Goal: Task Accomplishment & Management: Manage account settings

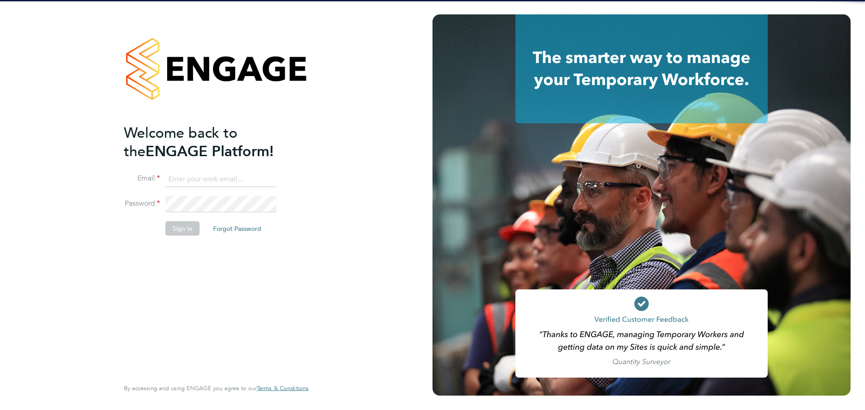
type input "lewis.saunders@randstadcpe.com"
click at [183, 232] on button "Sign In" at bounding box center [182, 228] width 34 height 14
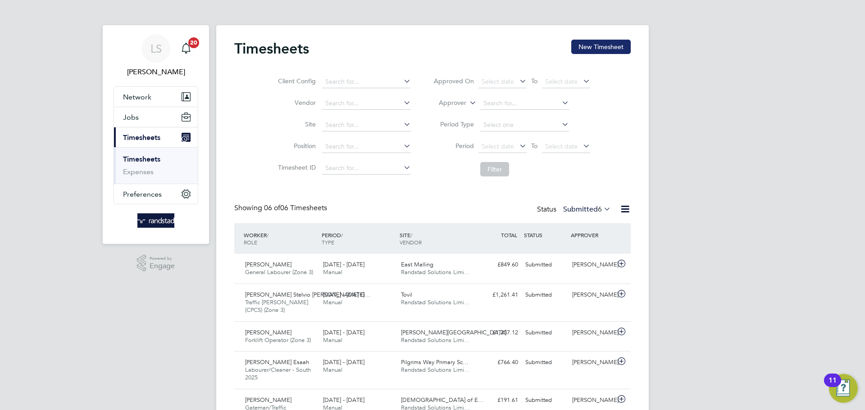
click at [624, 41] on button "New Timesheet" at bounding box center [600, 47] width 59 height 14
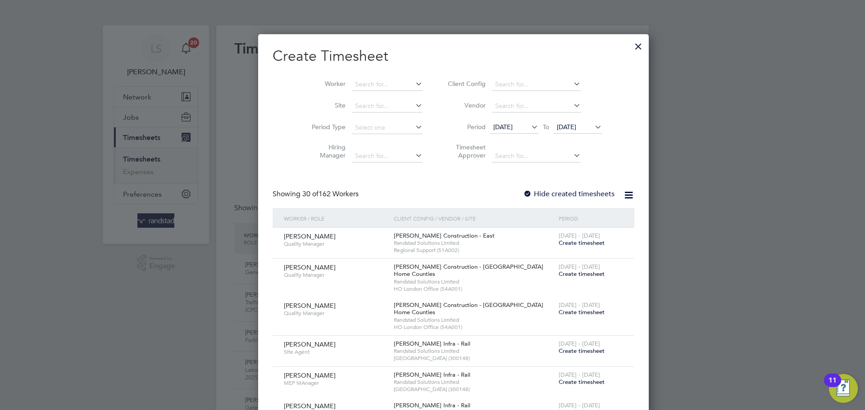
scroll to position [1877, 349]
click at [365, 105] on input at bounding box center [387, 106] width 71 height 13
click at [344, 118] on b "Pilgrims" at bounding box center [346, 118] width 24 height 8
type input "Pilgrims Way Primary School (93CB07)"
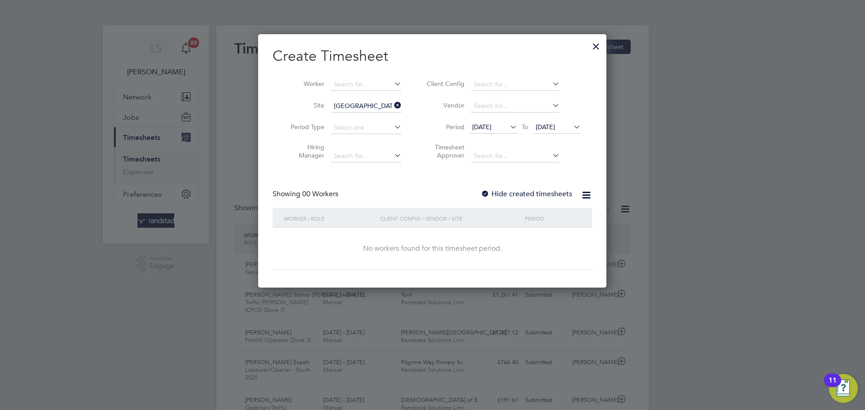
click at [489, 186] on div "Create Timesheet Worker Site Pilgrims Way Primary School (93CB07) Period Type H…" at bounding box center [432, 158] width 319 height 223
click at [491, 191] on label "Hide created timesheets" at bounding box center [526, 194] width 91 height 9
click at [556, 120] on li "Period 15 Sep 2025 To 22 Sep 2025" at bounding box center [502, 128] width 179 height 22
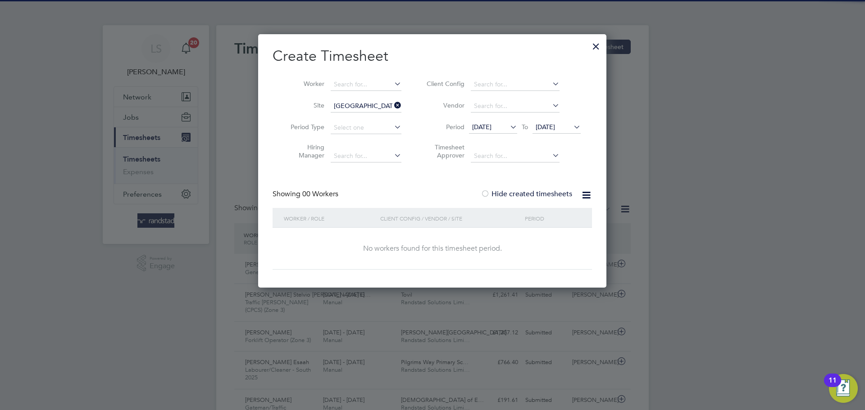
click at [555, 126] on span "22 Sep 2025" at bounding box center [545, 127] width 19 height 8
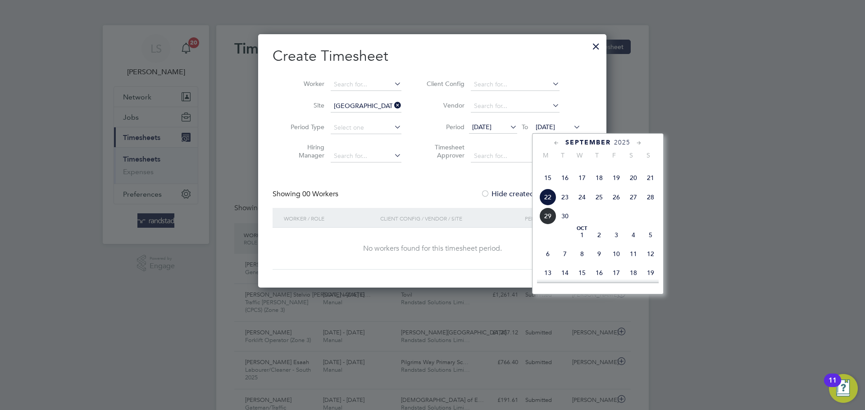
click at [551, 225] on span "29" at bounding box center [547, 216] width 17 height 17
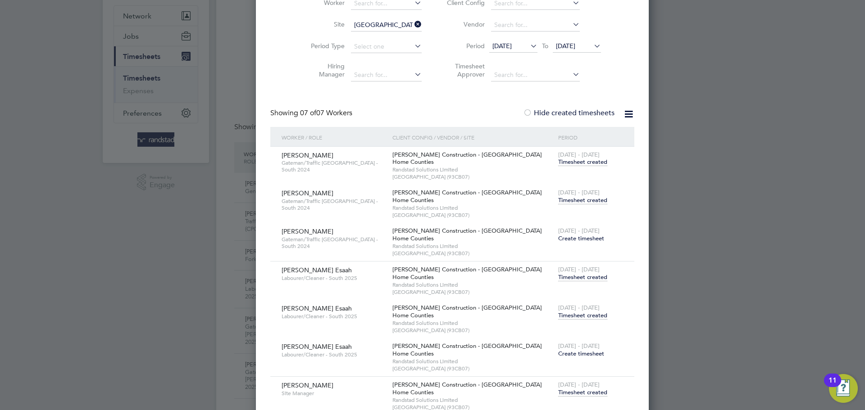
click at [558, 274] on span "Timesheet created" at bounding box center [582, 277] width 49 height 8
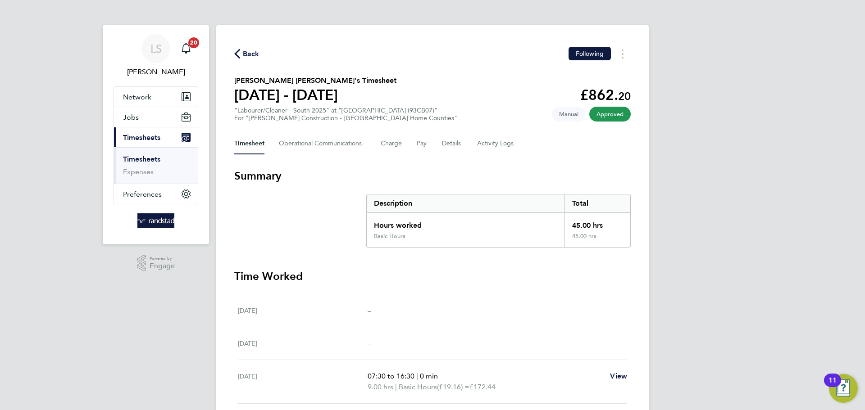
click at [242, 62] on div "Back Following Obed Esaah's Timesheet 13 - 19 Sept 2025 £862. 20 "Labourer/Clea…" at bounding box center [432, 312] width 432 height 575
click at [245, 57] on span "Back" at bounding box center [251, 54] width 17 height 11
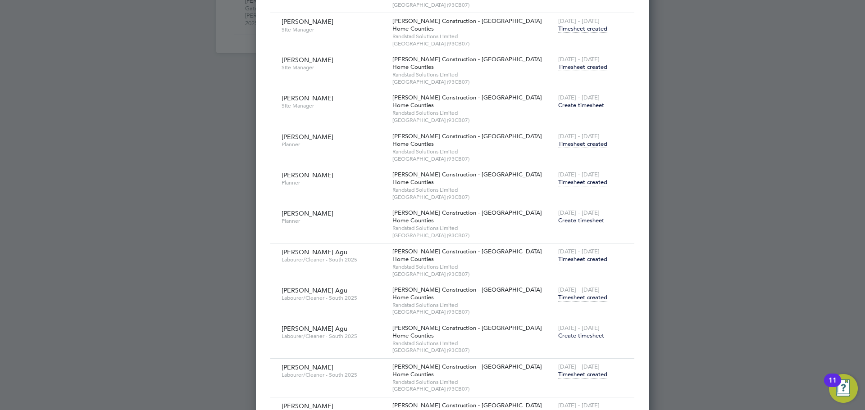
click at [558, 300] on span "Timesheet created" at bounding box center [582, 298] width 49 height 8
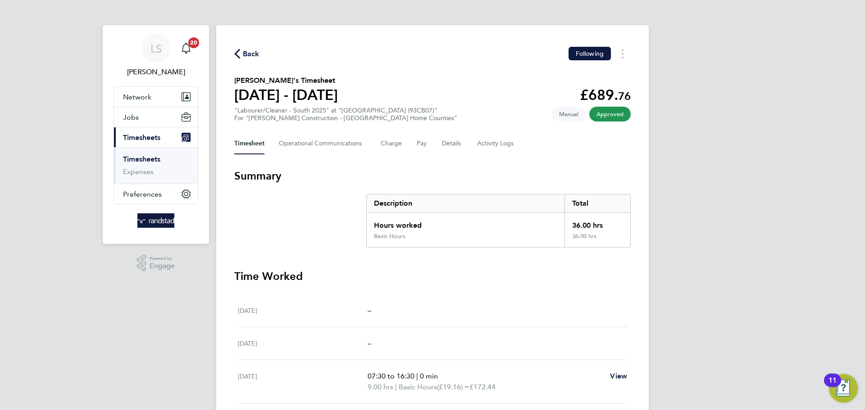
click at [248, 53] on span "Back" at bounding box center [251, 54] width 17 height 11
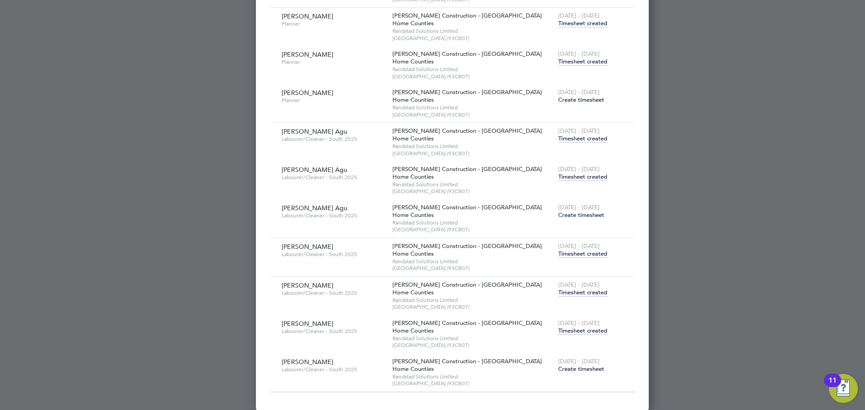
click at [558, 328] on span "Timesheet created" at bounding box center [582, 331] width 49 height 8
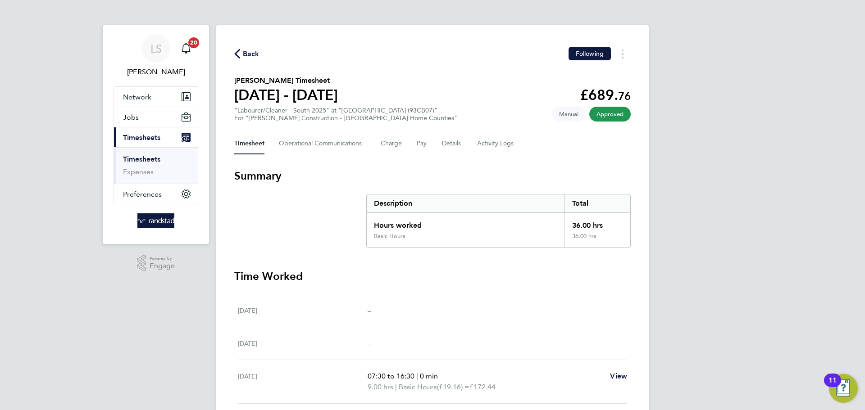
click at [244, 54] on span "Back" at bounding box center [251, 54] width 17 height 11
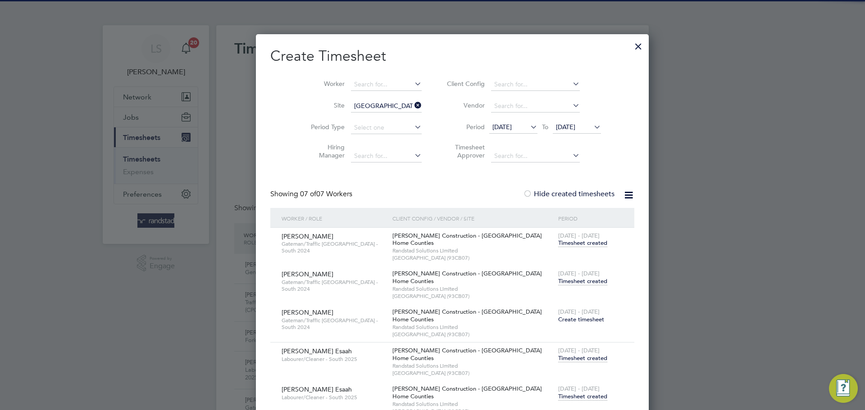
click at [413, 104] on icon at bounding box center [413, 105] width 0 height 13
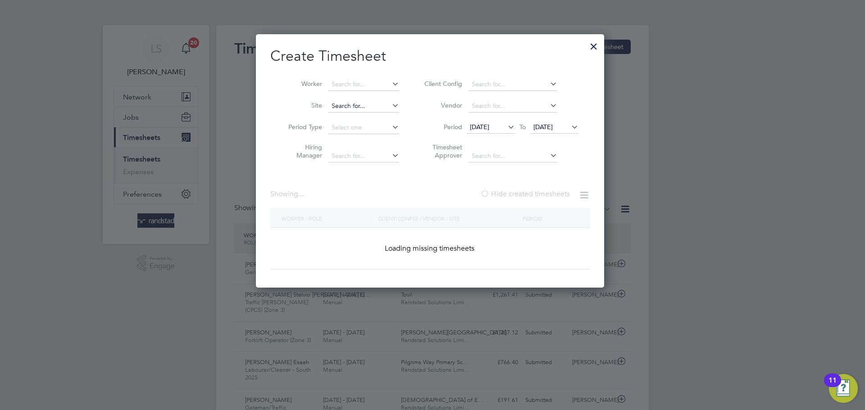
click at [377, 106] on input at bounding box center [363, 106] width 71 height 13
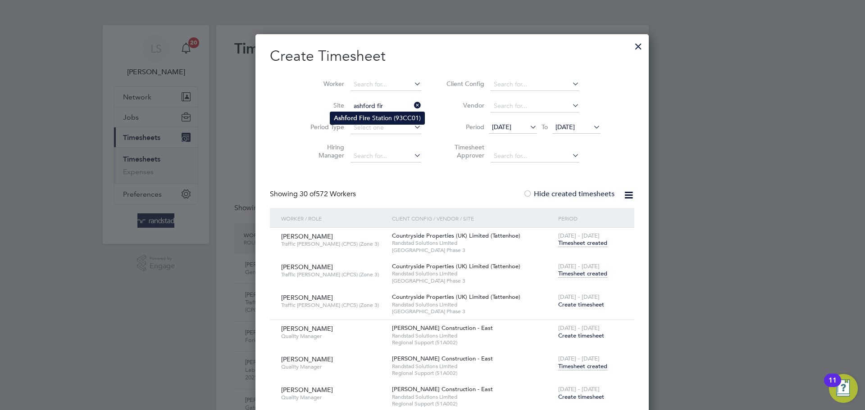
click at [358, 120] on li "Ashford Fir e Station (93CC01)" at bounding box center [377, 118] width 94 height 12
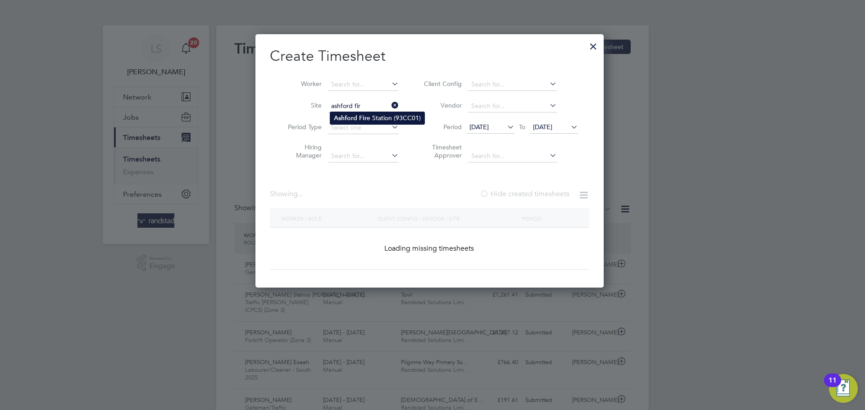
type input "Ashford Fire Station (93CC01)"
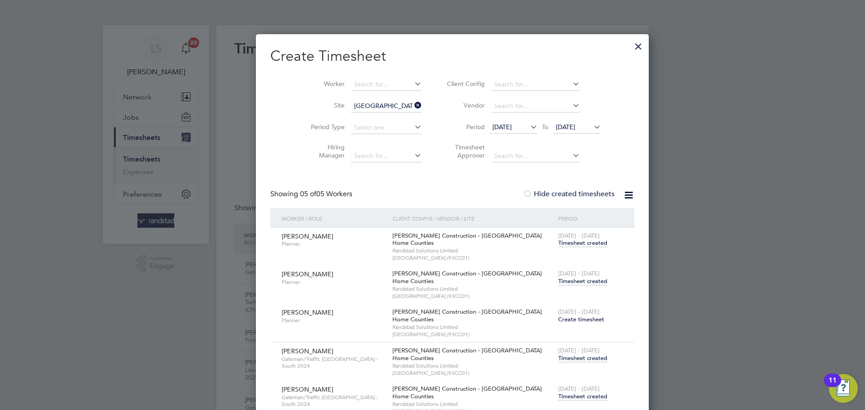
click at [558, 280] on span "Timesheet created" at bounding box center [582, 282] width 49 height 8
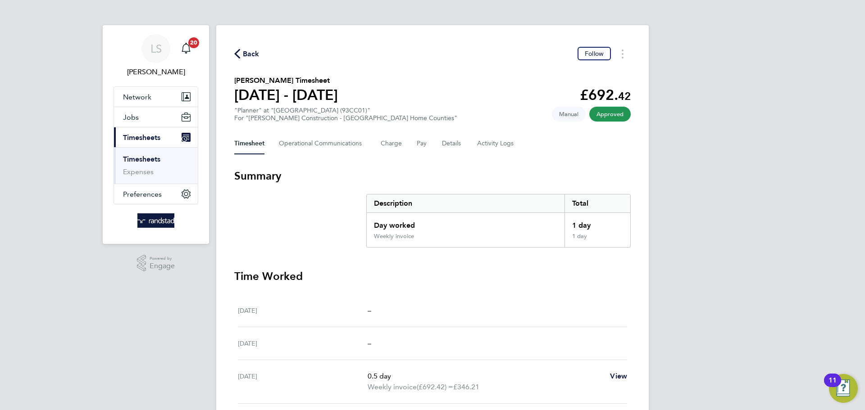
click at [255, 50] on span "Back" at bounding box center [251, 54] width 17 height 11
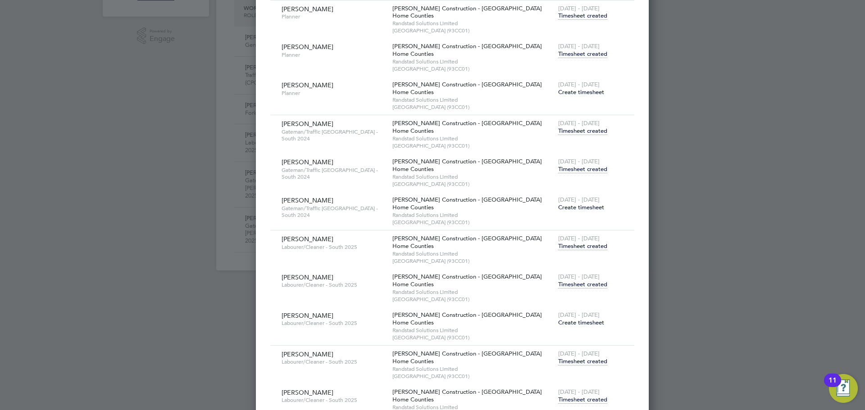
click at [558, 282] on span "Timesheet created" at bounding box center [582, 285] width 49 height 8
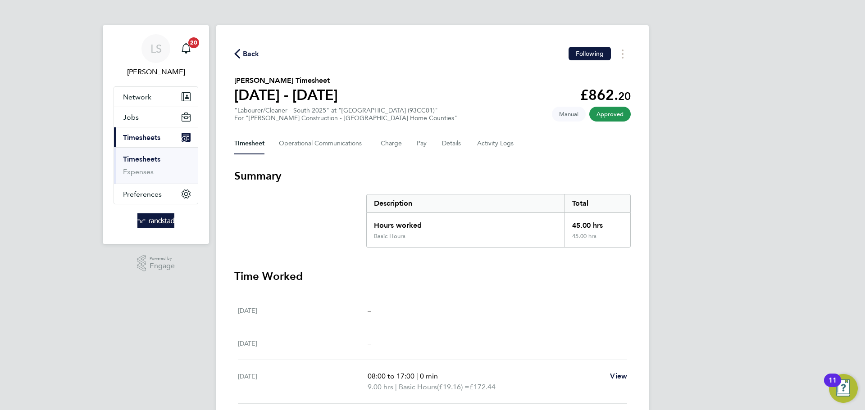
click at [248, 59] on span "Back" at bounding box center [251, 54] width 17 height 11
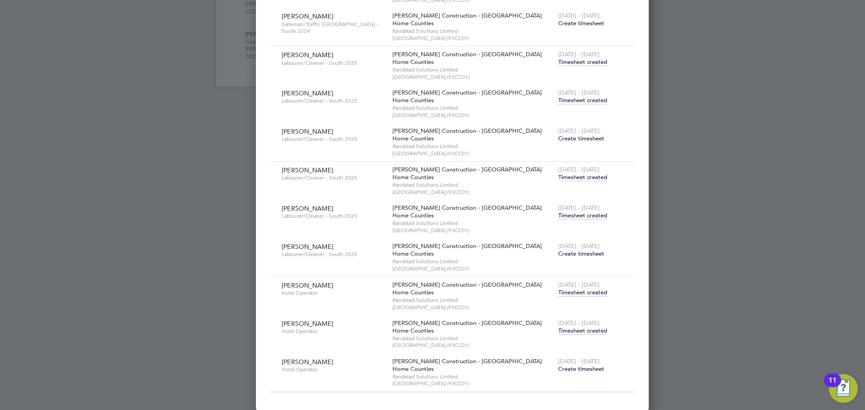
click at [558, 330] on span "Timesheet created" at bounding box center [582, 331] width 49 height 8
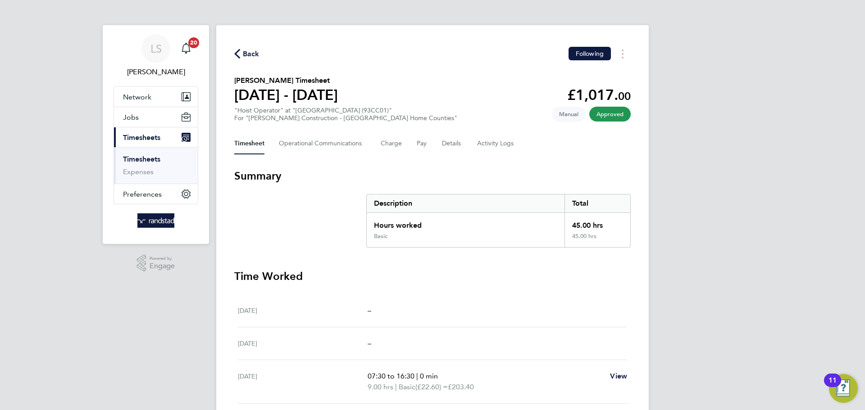
click at [259, 50] on div "Back Following" at bounding box center [432, 54] width 396 height 14
click at [256, 55] on span "Back" at bounding box center [251, 54] width 17 height 11
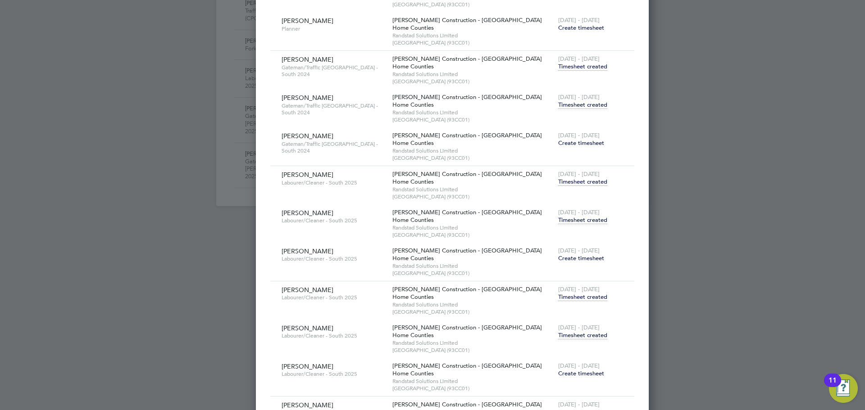
click at [558, 222] on span "Timesheet created" at bounding box center [582, 220] width 49 height 8
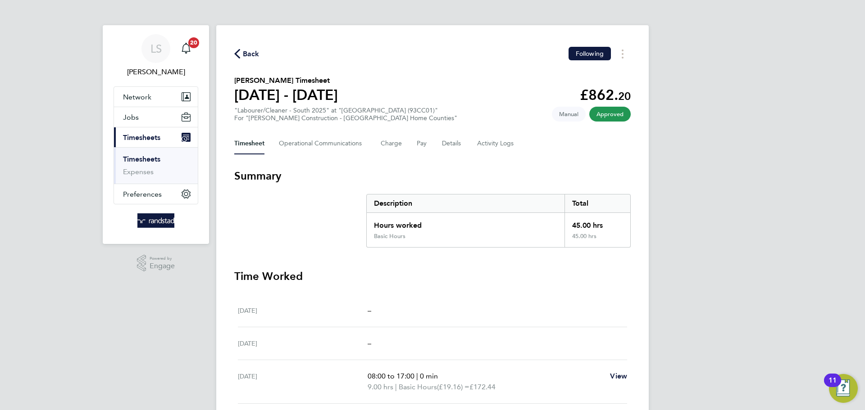
click at [253, 57] on span "Back" at bounding box center [251, 54] width 17 height 11
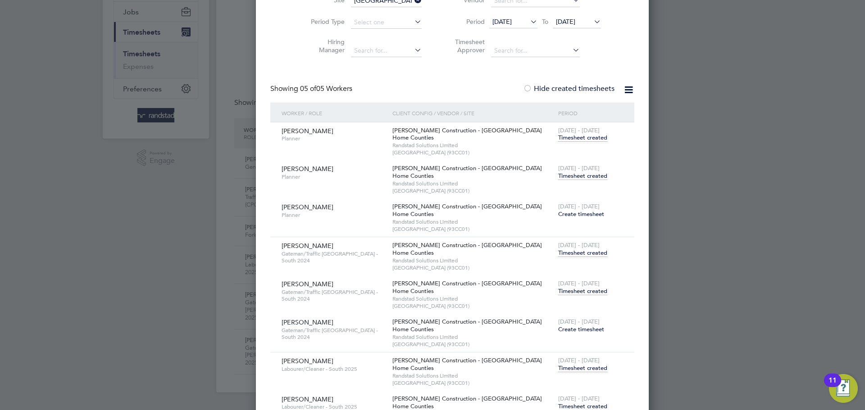
click at [558, 288] on span "Timesheet created" at bounding box center [582, 291] width 49 height 8
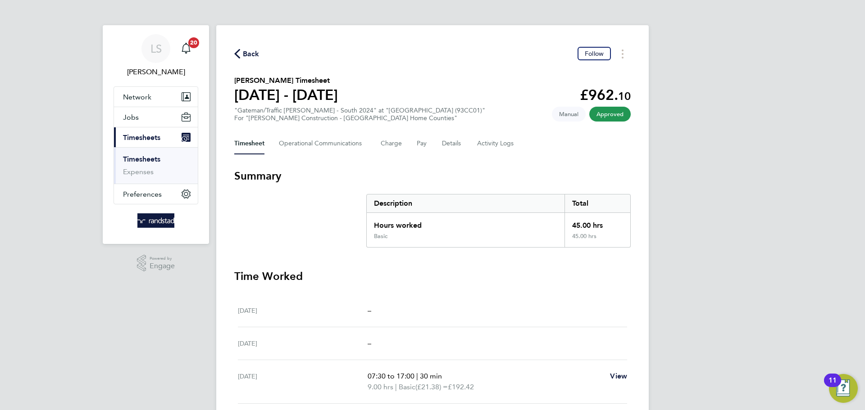
click at [256, 52] on span "Back" at bounding box center [251, 54] width 17 height 11
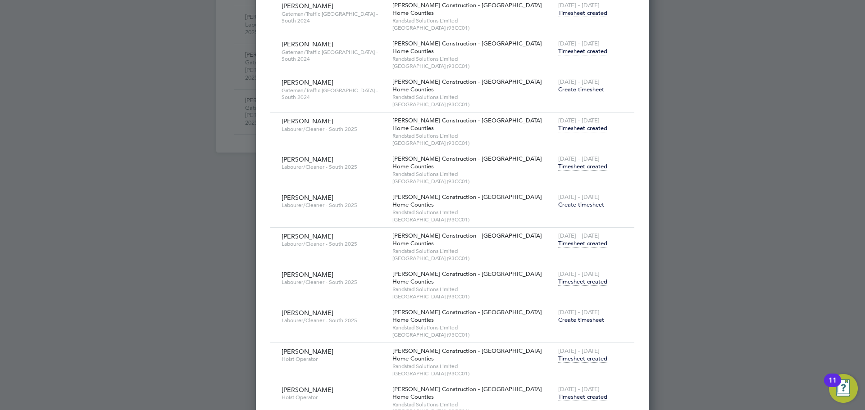
drag, startPoint x: 550, startPoint y: 320, endPoint x: 549, endPoint y: 286, distance: 34.7
click at [549, 286] on div "Ebenezer Asiedu Labourer/Cleaner - South 2025 Morgan Sindall Construction - Lon…" at bounding box center [452, 285] width 364 height 115
click at [558, 282] on span "Timesheet created" at bounding box center [582, 282] width 49 height 8
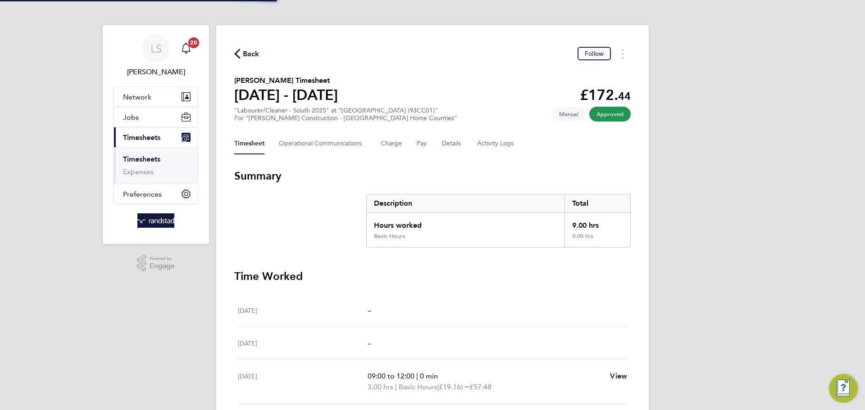
click at [247, 55] on span "Back" at bounding box center [251, 54] width 17 height 11
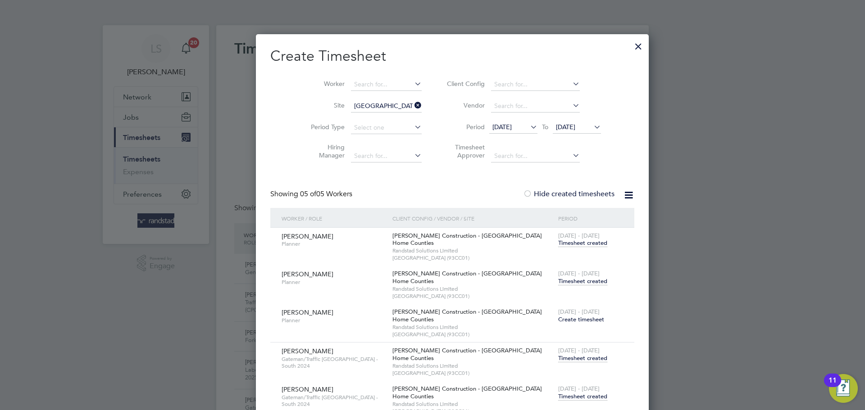
click at [413, 106] on icon at bounding box center [413, 105] width 0 height 13
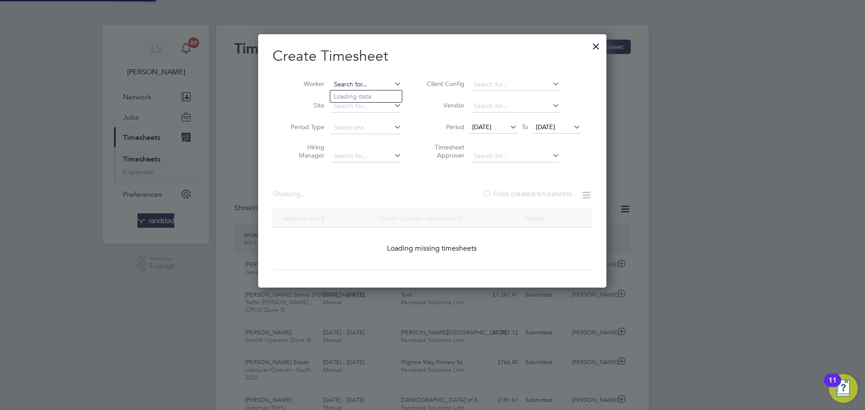
click at [346, 82] on input at bounding box center [366, 84] width 71 height 13
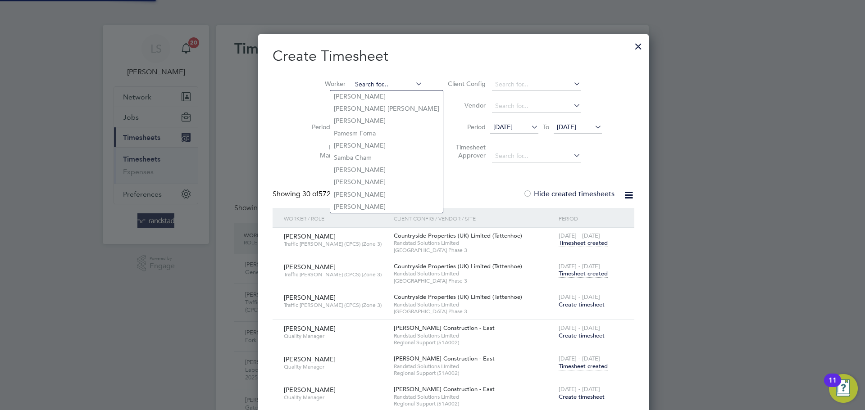
scroll to position [2935, 354]
click at [318, 98] on li "Site" at bounding box center [362, 107] width 140 height 22
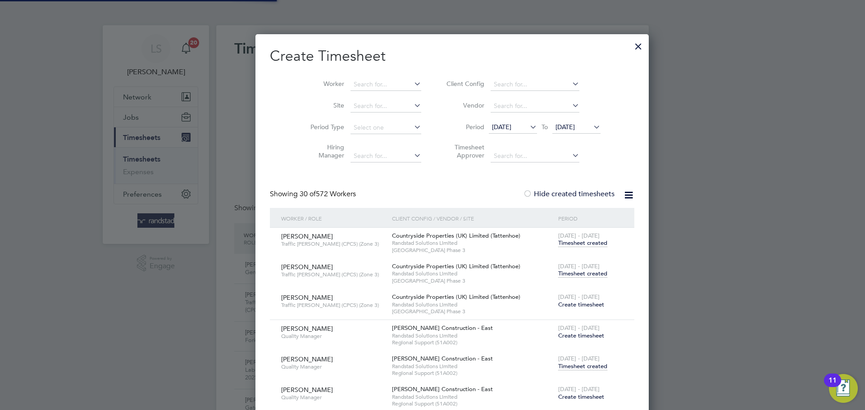
click at [323, 98] on li "Site" at bounding box center [362, 107] width 140 height 22
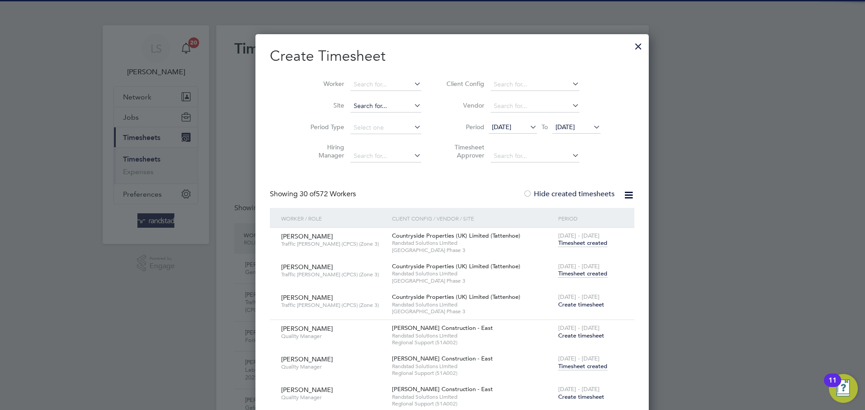
click at [350, 103] on input at bounding box center [385, 106] width 71 height 13
click at [336, 115] on b "East" at bounding box center [340, 118] width 13 height 8
type input "East Malling"
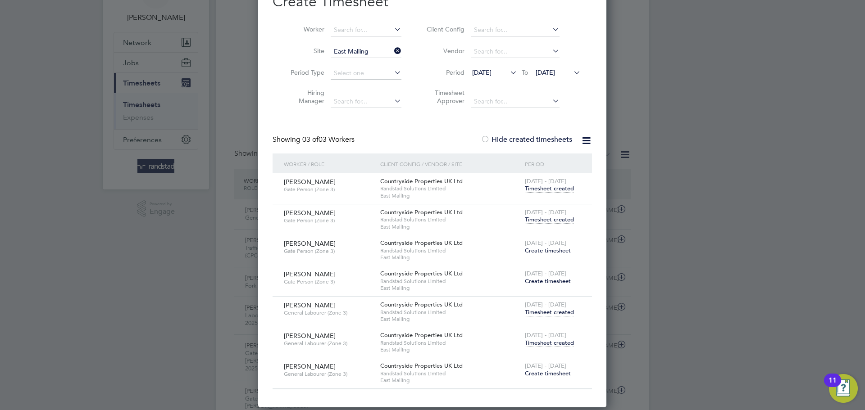
scroll to position [48, 0]
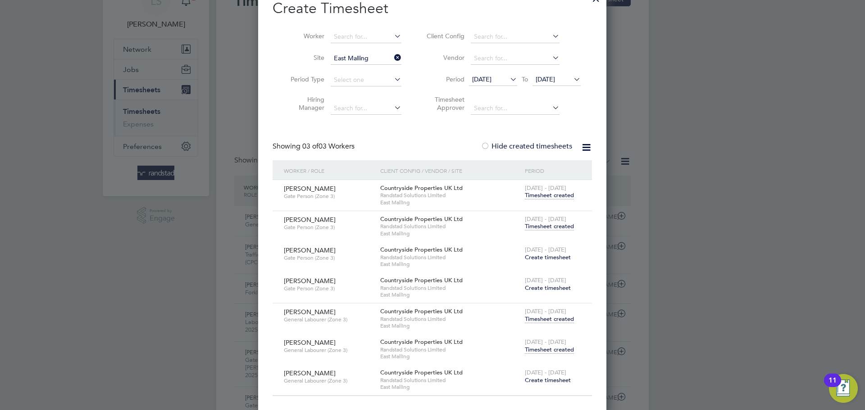
click at [392, 57] on icon at bounding box center [392, 57] width 0 height 13
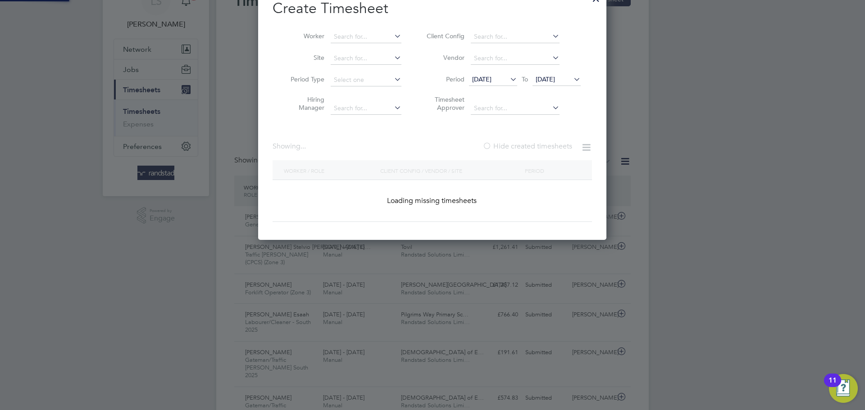
scroll to position [254, 349]
click at [367, 61] on input at bounding box center [366, 58] width 71 height 13
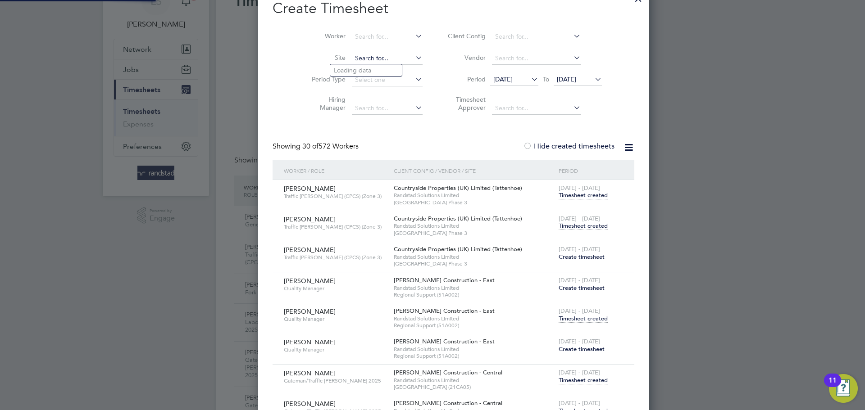
scroll to position [2935, 354]
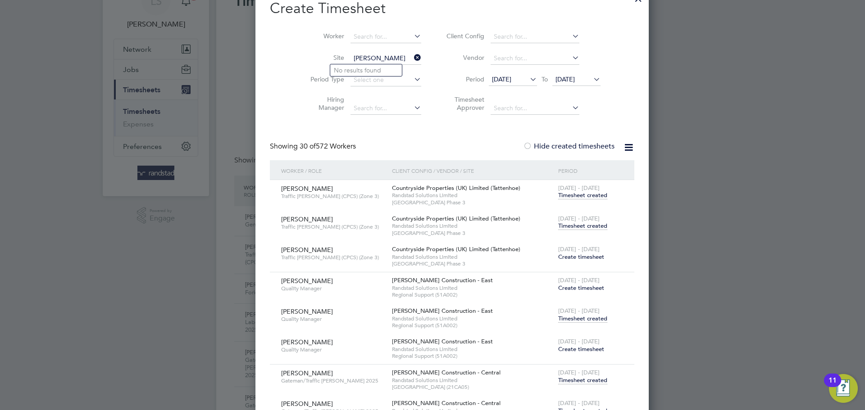
click at [350, 61] on input "pippin" at bounding box center [385, 58] width 71 height 13
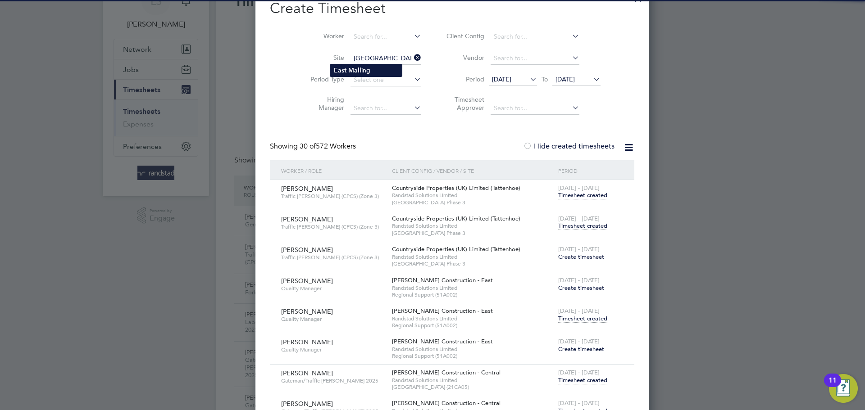
click at [366, 71] on li "East Mall ing" at bounding box center [366, 70] width 72 height 12
type input "East Malling"
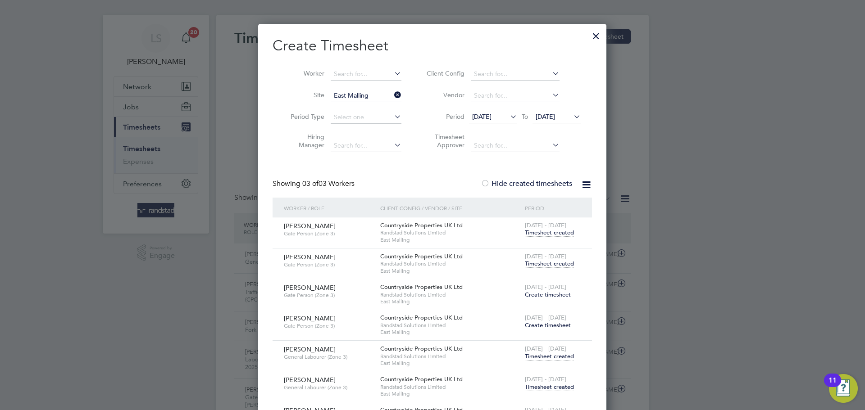
scroll to position [87, 0]
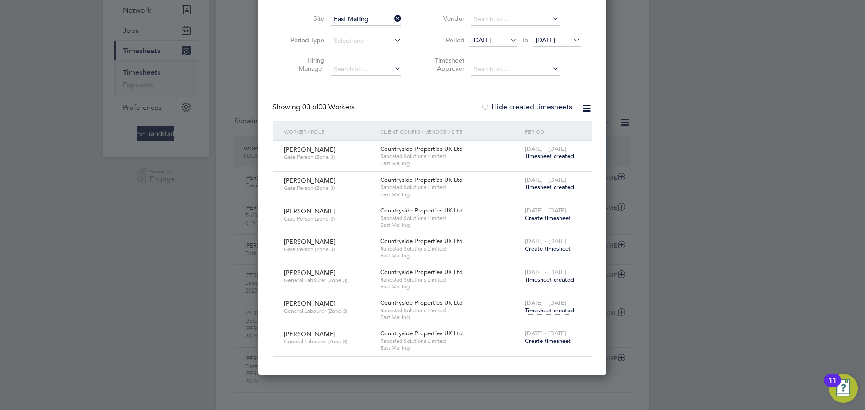
drag, startPoint x: 536, startPoint y: 310, endPoint x: 555, endPoint y: 313, distance: 19.6
click at [555, 313] on span "Timesheet created" at bounding box center [549, 311] width 49 height 8
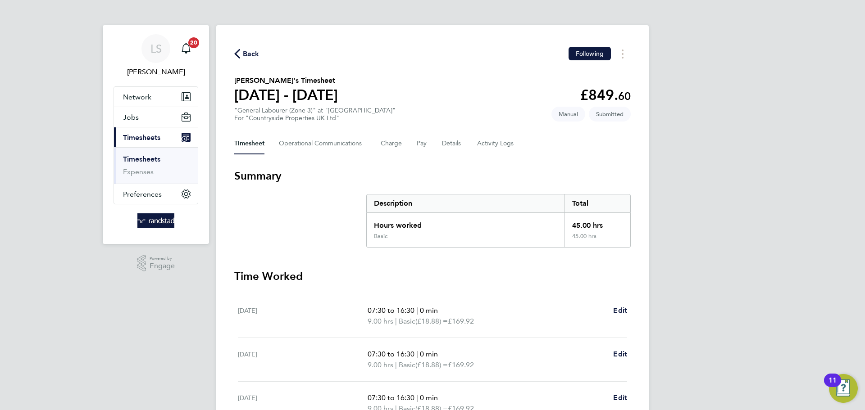
click at [248, 54] on span "Back" at bounding box center [251, 54] width 17 height 11
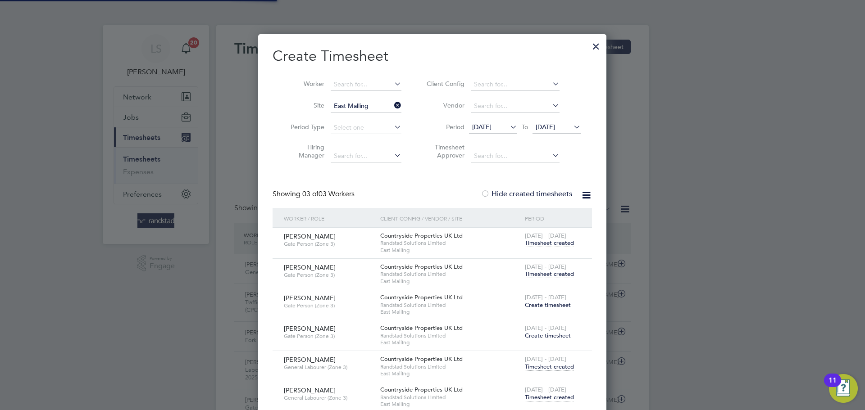
scroll to position [23, 78]
click at [392, 105] on icon at bounding box center [392, 105] width 0 height 13
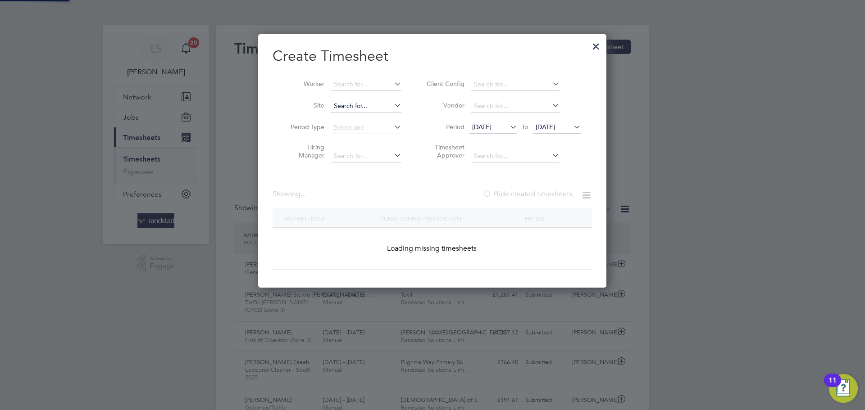
click at [353, 105] on input at bounding box center [366, 106] width 71 height 13
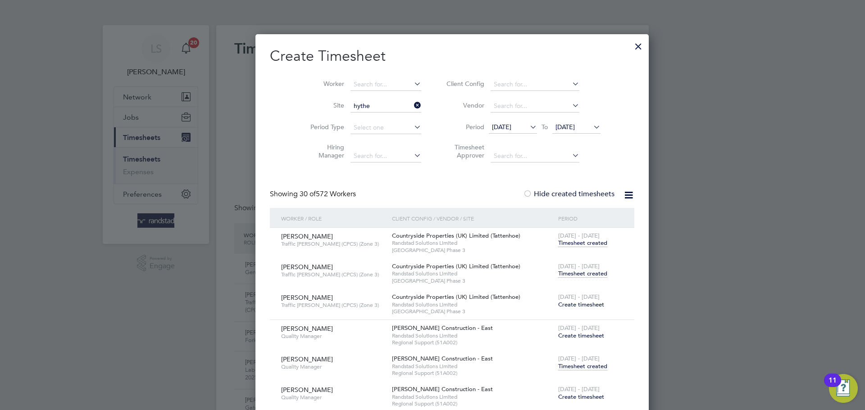
click at [348, 124] on li "Martello Lakes" at bounding box center [392, 130] width 124 height 12
type input "Martello Lakes"
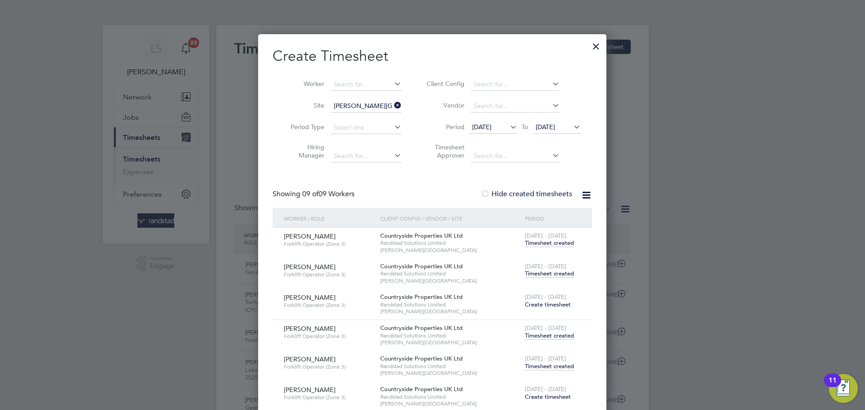
click at [527, 275] on span "Timesheet created" at bounding box center [549, 274] width 49 height 8
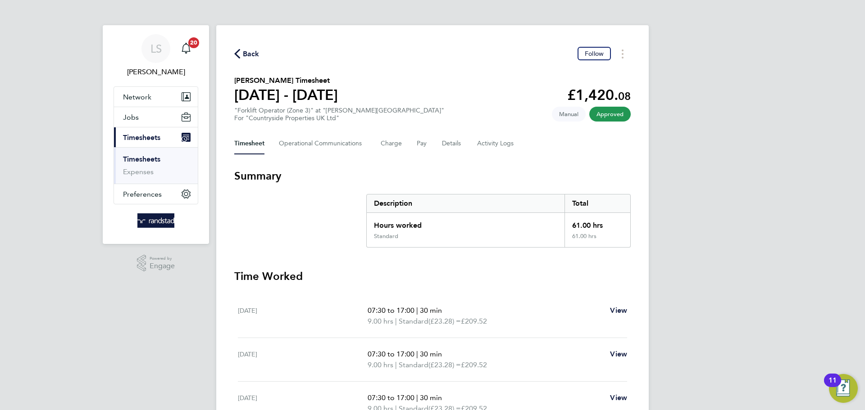
click at [253, 53] on span "Back" at bounding box center [251, 54] width 17 height 11
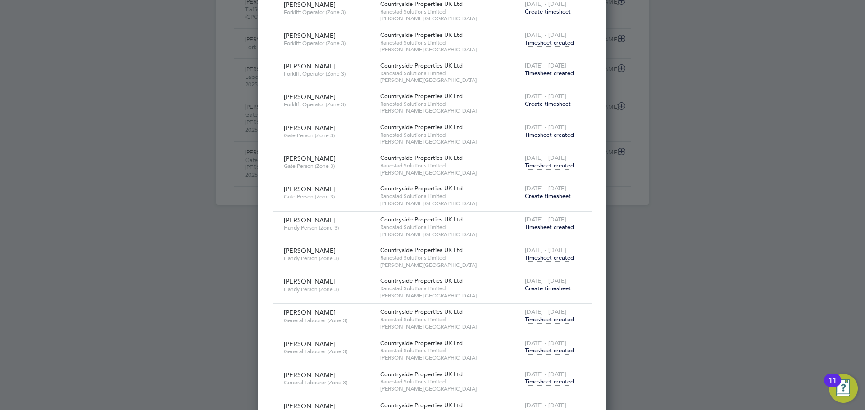
click at [542, 72] on span "Timesheet created" at bounding box center [549, 73] width 49 height 8
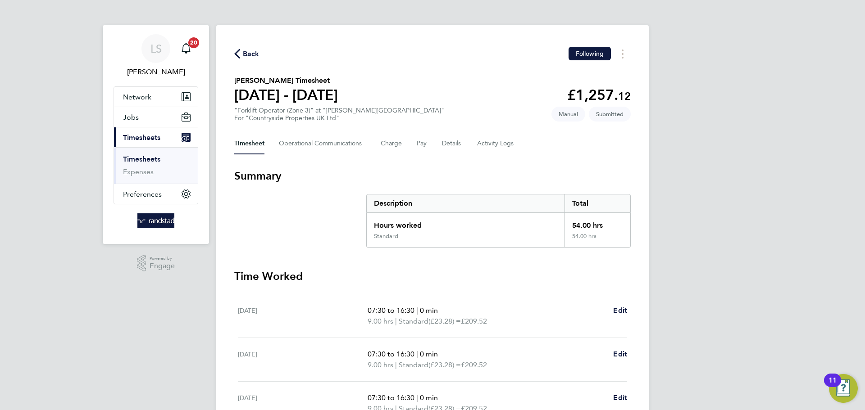
click at [439, 135] on div "Timesheet Operational Communications Charge Pay Details Activity Logs" at bounding box center [432, 144] width 396 height 22
click at [457, 146] on button "Details" at bounding box center [452, 144] width 21 height 22
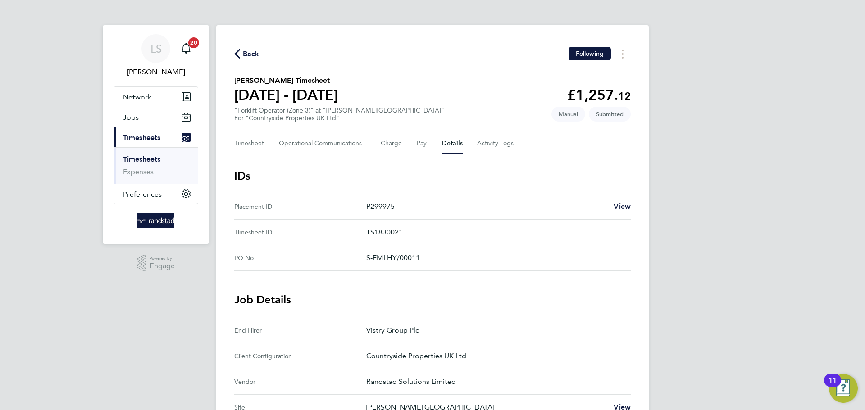
click at [242, 55] on span "Back" at bounding box center [246, 53] width 25 height 9
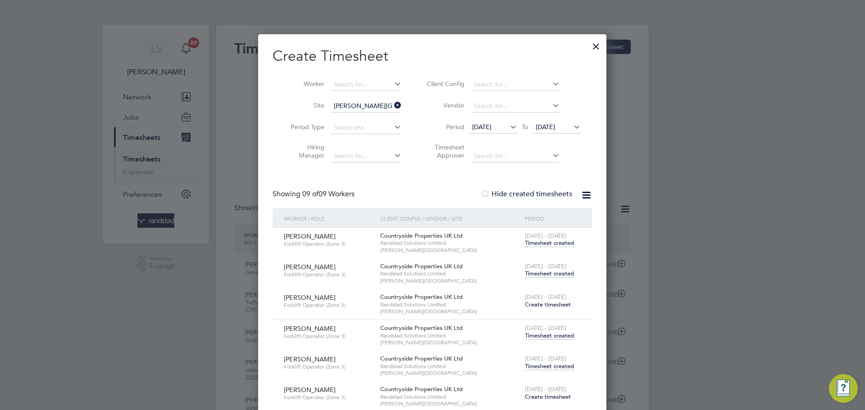
click at [392, 105] on icon at bounding box center [392, 105] width 0 height 13
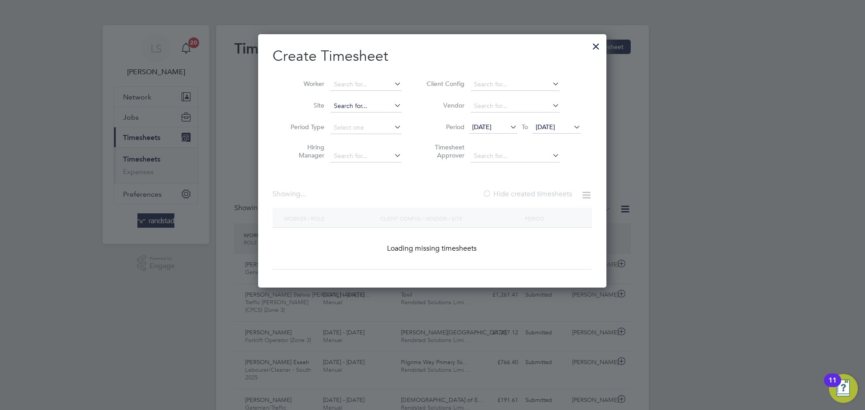
click at [360, 109] on input at bounding box center [366, 106] width 71 height 13
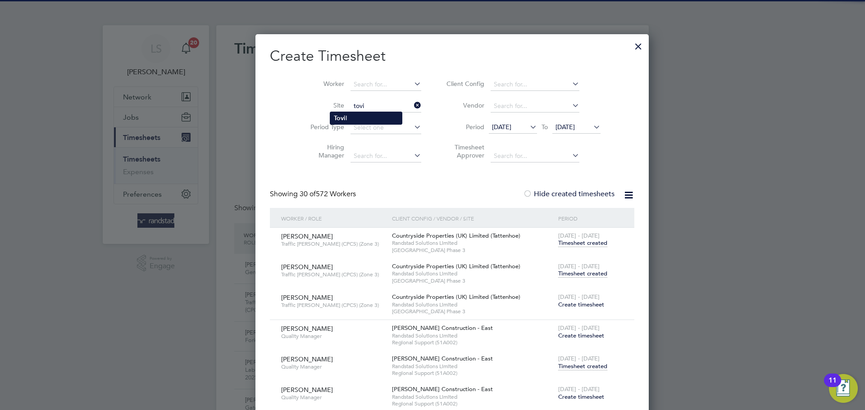
click at [373, 114] on li "Tovi l" at bounding box center [366, 118] width 72 height 12
type input "Tovil"
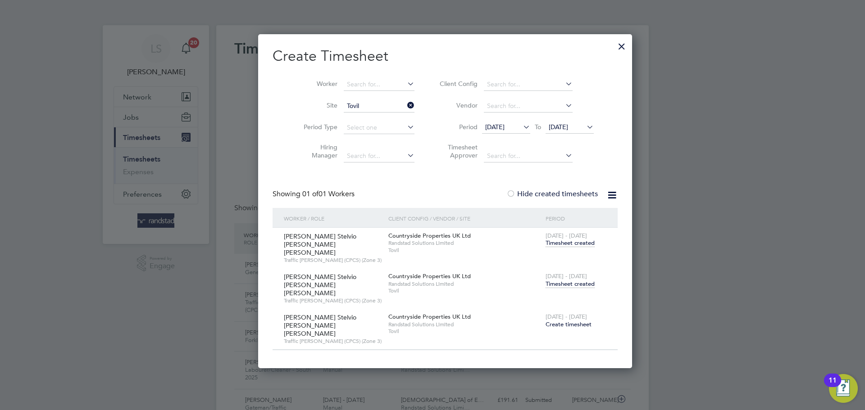
click at [552, 280] on span "Timesheet created" at bounding box center [570, 284] width 49 height 8
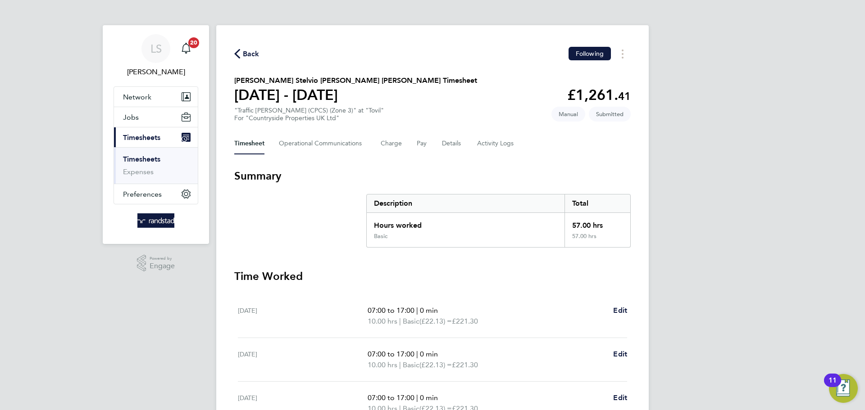
click at [437, 140] on div "Timesheet Operational Communications Charge Pay Details Activity Logs" at bounding box center [432, 144] width 396 height 22
click at [442, 140] on button "Details" at bounding box center [452, 144] width 21 height 22
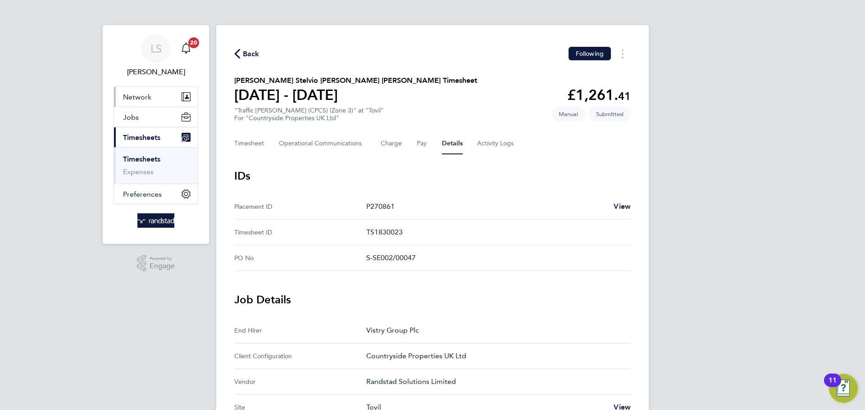
click at [155, 99] on button "Network" at bounding box center [156, 97] width 84 height 20
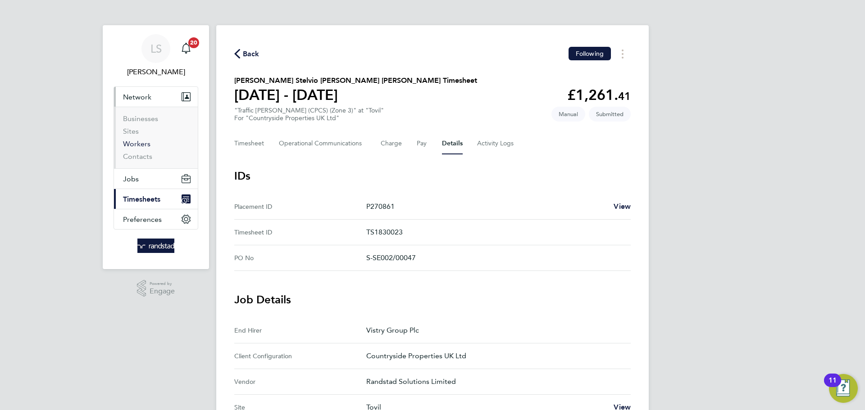
click at [137, 142] on link "Workers" at bounding box center [136, 144] width 27 height 9
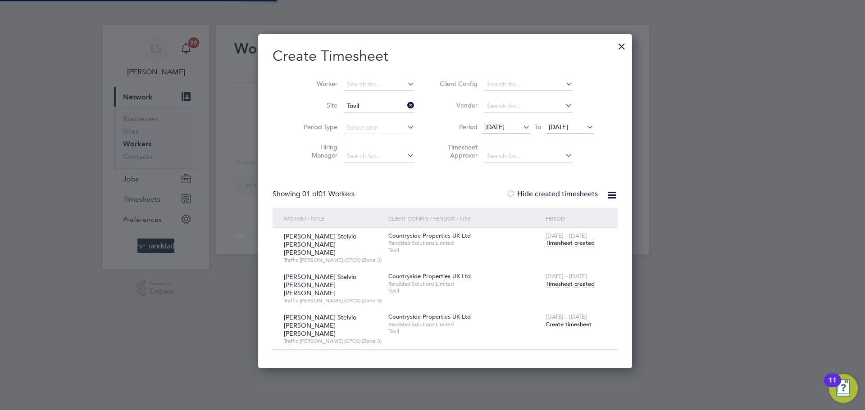
scroll to position [304, 349]
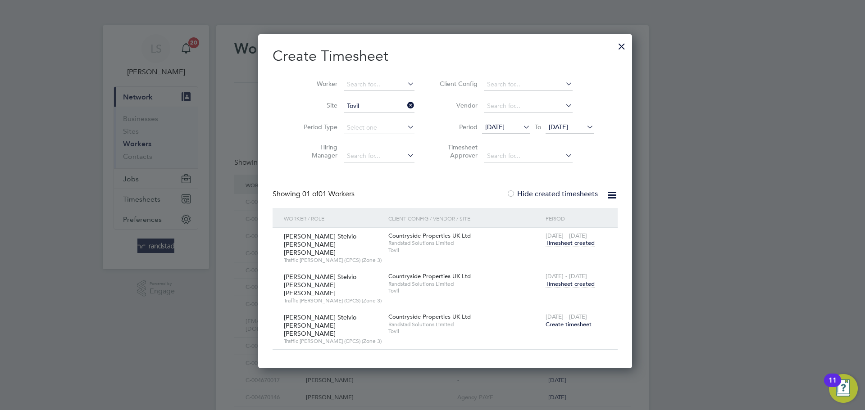
click at [614, 49] on div at bounding box center [622, 44] width 16 height 16
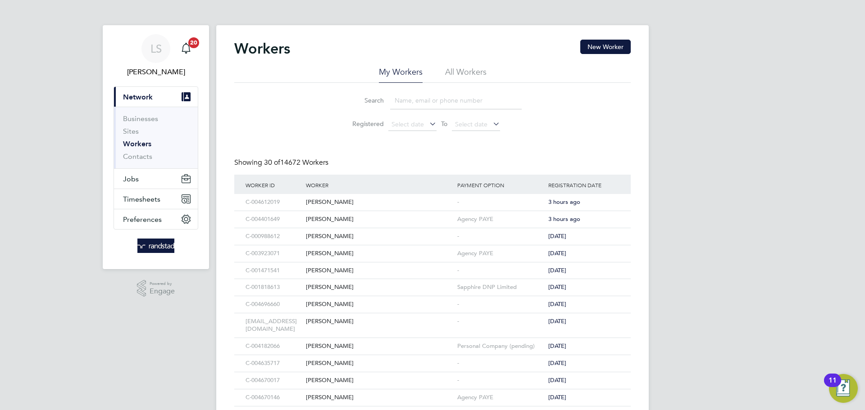
click at [440, 99] on input at bounding box center [456, 101] width 132 height 18
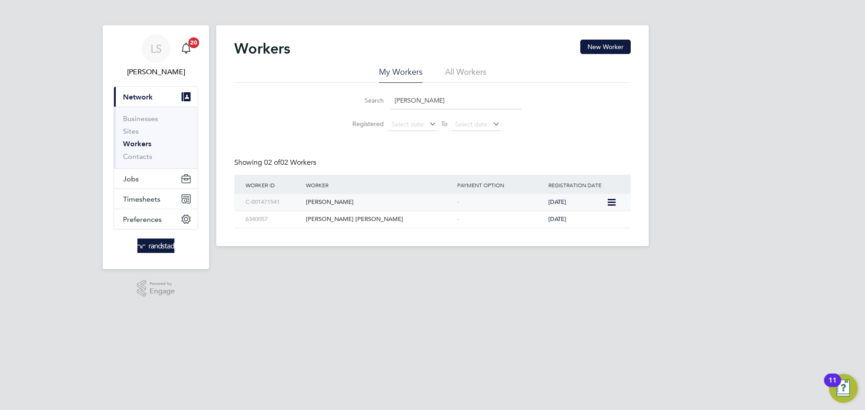
type input "nicholas u"
click at [566, 205] on span "3 days ago" at bounding box center [557, 202] width 18 height 8
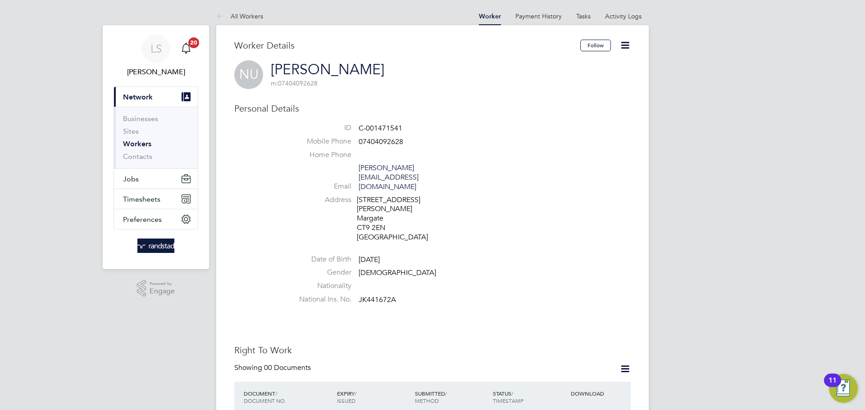
click at [626, 46] on icon at bounding box center [624, 45] width 11 height 11
click at [525, 105] on li "Edit Personal Details e" at bounding box center [574, 105] width 113 height 13
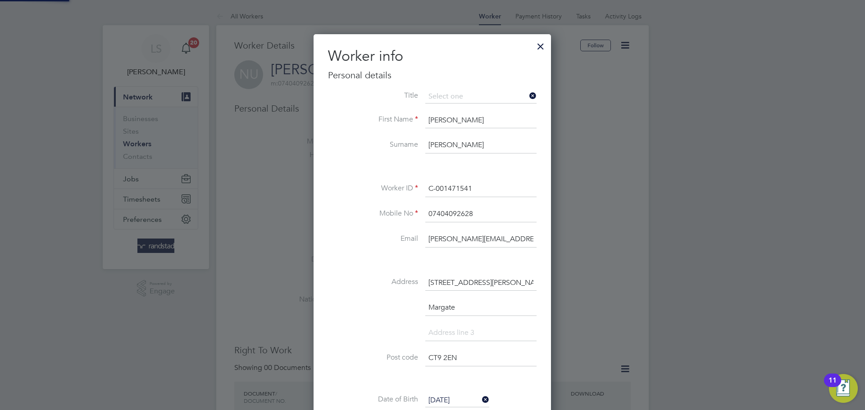
scroll to position [534, 238]
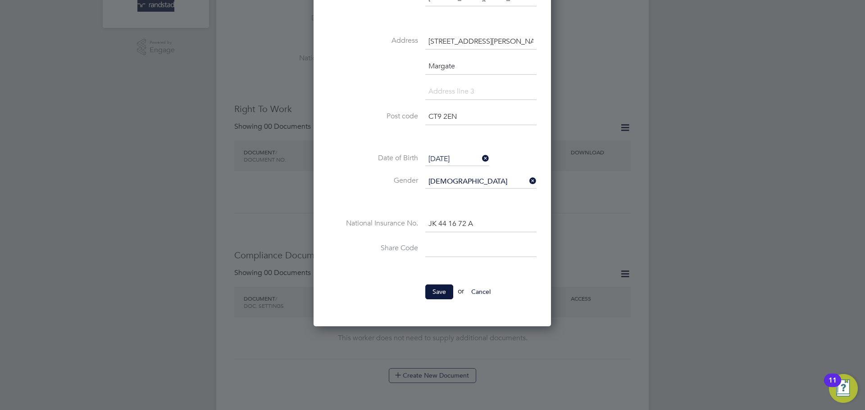
click at [485, 287] on button "Cancel" at bounding box center [481, 292] width 34 height 14
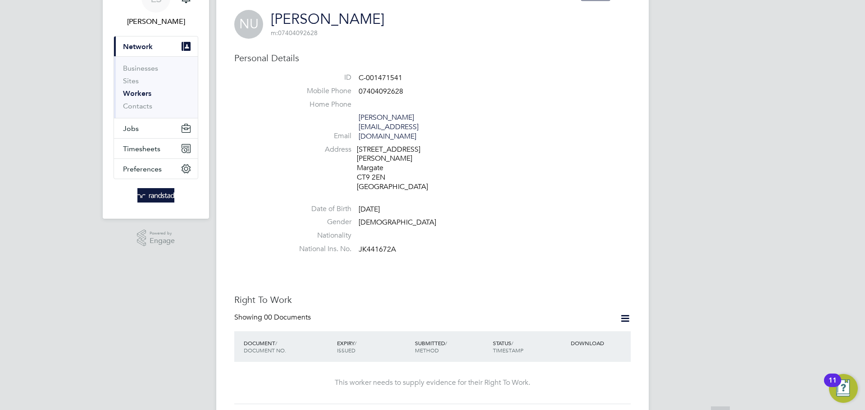
scroll to position [136, 0]
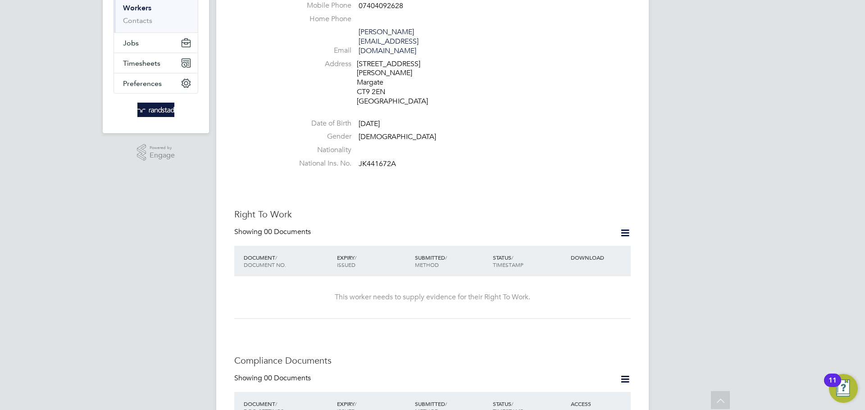
click at [621, 228] on icon at bounding box center [624, 233] width 11 height 11
click at [578, 222] on li "Add Right To Work Document" at bounding box center [575, 227] width 109 height 13
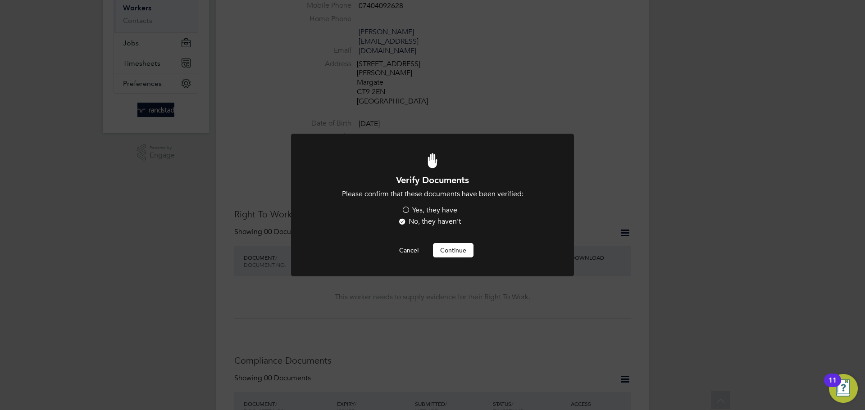
scroll to position [0, 0]
click at [437, 214] on label "Yes, they have" at bounding box center [429, 210] width 56 height 9
click at [0, 0] on input "Yes, they have" at bounding box center [0, 0] width 0 height 0
click at [446, 247] on button "Continue" at bounding box center [453, 250] width 41 height 14
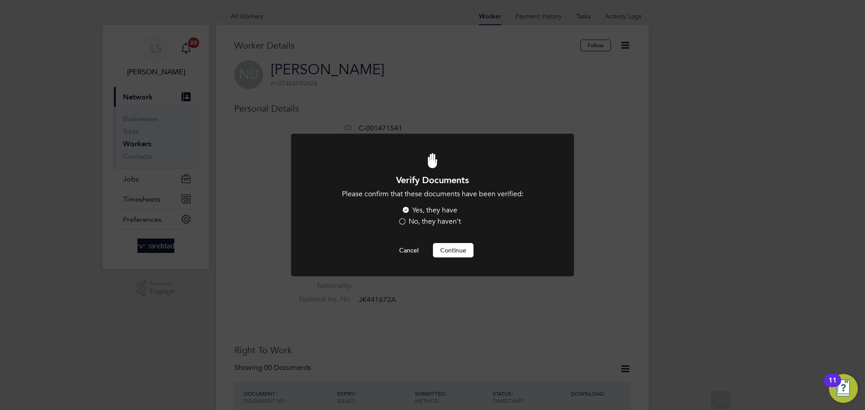
scroll to position [136, 0]
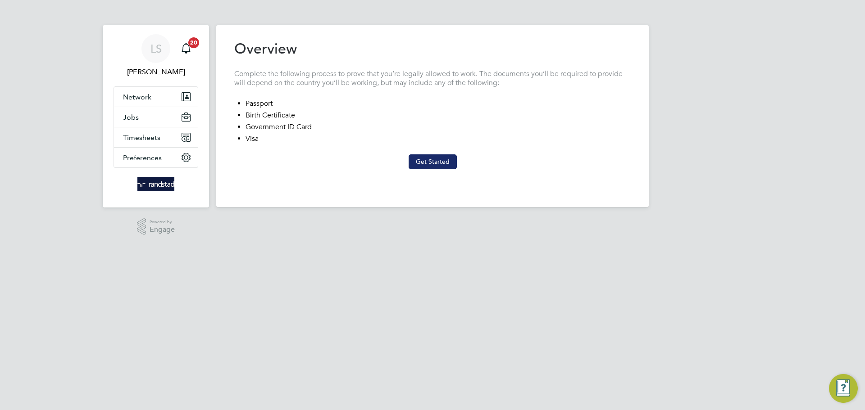
click at [438, 163] on button "Get Started" at bounding box center [433, 162] width 48 height 14
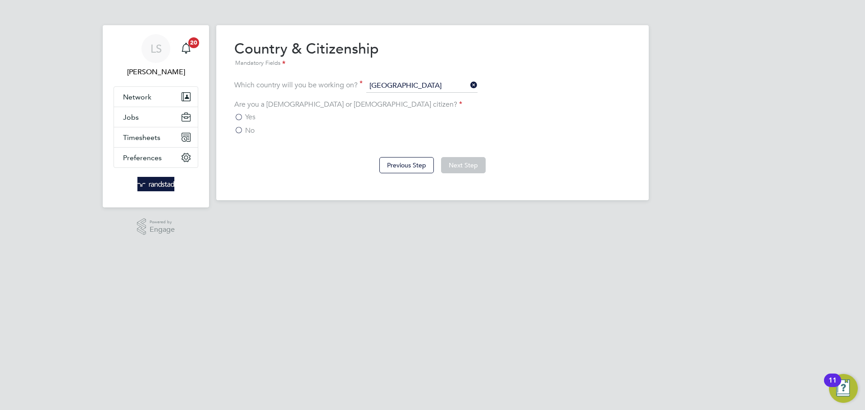
click at [322, 105] on label "Are you a [DEMOGRAPHIC_DATA] or [DEMOGRAPHIC_DATA] citizen?" at bounding box center [348, 104] width 228 height 9
click at [247, 119] on span "Yes" at bounding box center [250, 117] width 10 height 9
click at [0, 0] on input "Yes" at bounding box center [0, 0] width 0 height 0
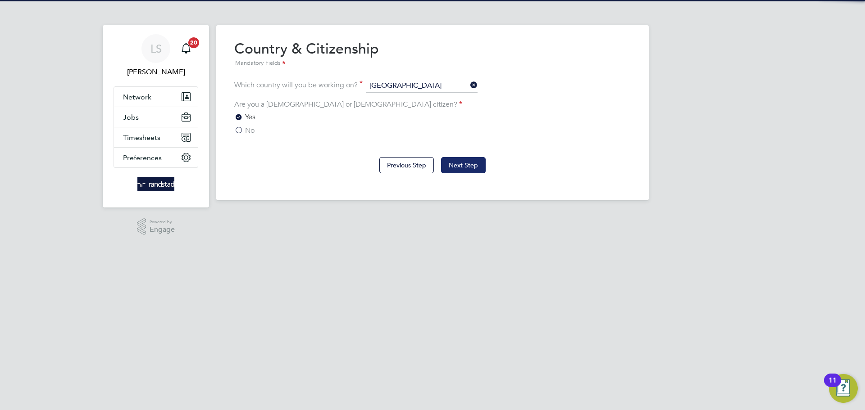
click at [457, 164] on button "Next Step" at bounding box center [463, 165] width 45 height 16
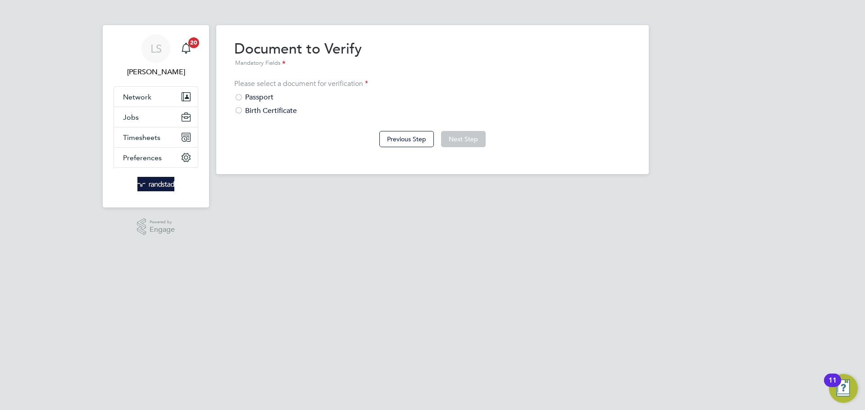
click at [246, 96] on div "Passport" at bounding box center [432, 97] width 396 height 9
click at [464, 133] on button "Next Step" at bounding box center [463, 139] width 45 height 16
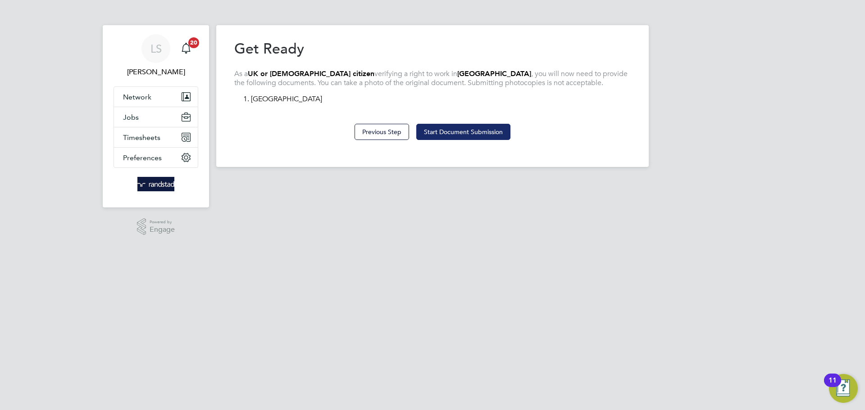
click at [459, 134] on button "Start Document Submission" at bounding box center [463, 132] width 94 height 16
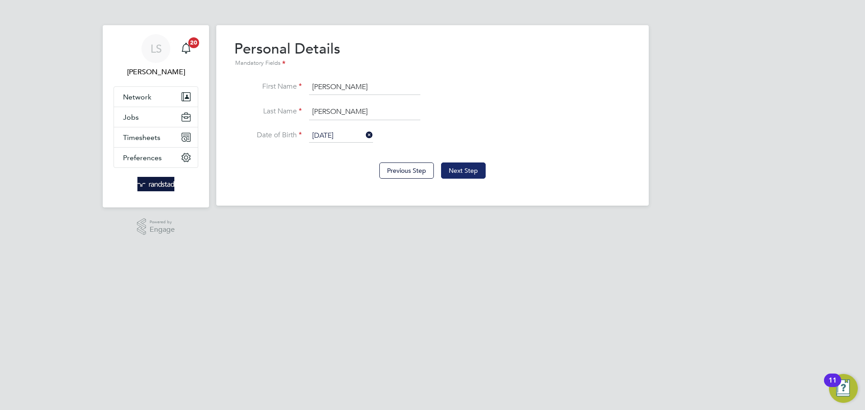
click at [470, 167] on button "Next Step" at bounding box center [463, 171] width 45 height 16
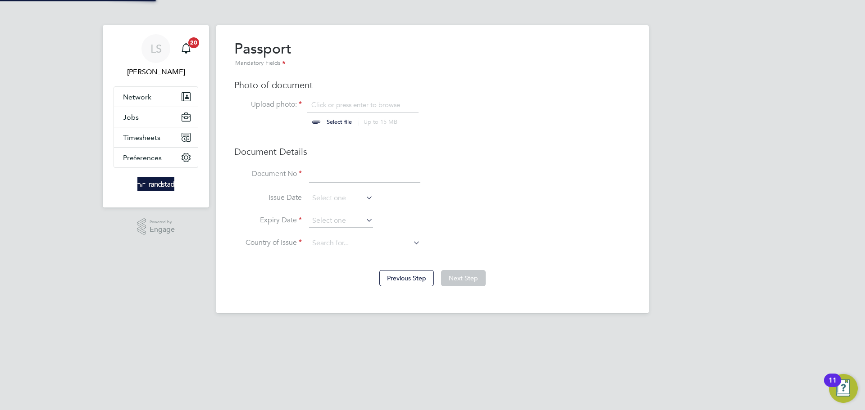
scroll to position [12, 112]
click at [333, 100] on input "file" at bounding box center [347, 113] width 141 height 27
type input "C:\fakepath\Screenshot 2025-09-29 14.07.17.png"
click at [327, 174] on input at bounding box center [364, 175] width 111 height 16
click at [333, 182] on input at bounding box center [364, 175] width 111 height 16
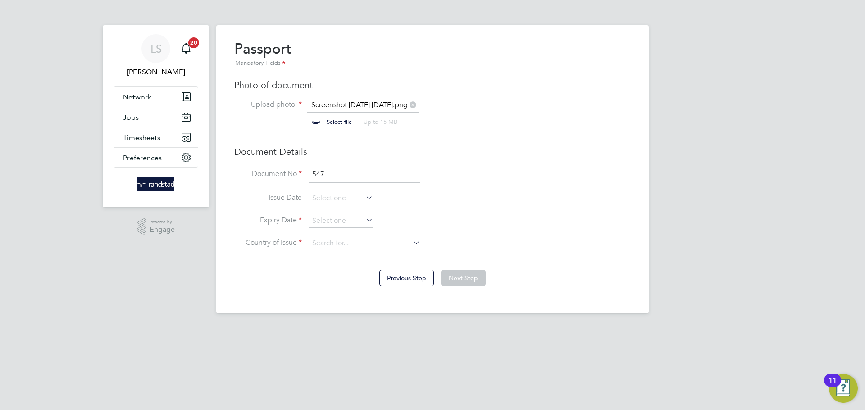
click at [331, 177] on input "547" at bounding box center [364, 175] width 111 height 16
type input "547116478"
click at [328, 195] on input at bounding box center [341, 199] width 64 height 14
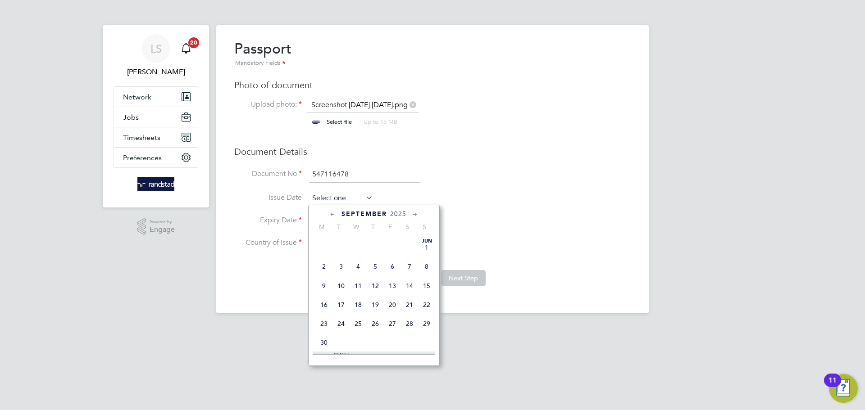
scroll to position [360, 0]
click at [397, 214] on span "2025" at bounding box center [398, 214] width 16 height 8
click at [420, 265] on span "2017" at bounding box center [426, 256] width 17 height 17
click at [328, 213] on icon at bounding box center [332, 215] width 9 height 10
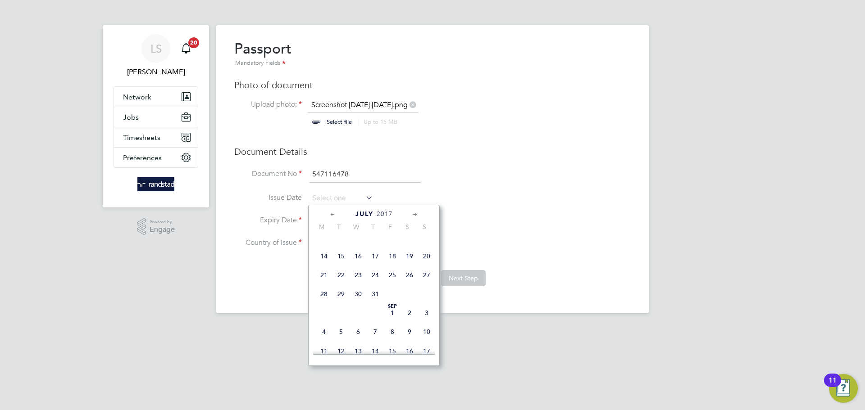
scroll to position [100, 0]
click at [328, 213] on icon at bounding box center [332, 215] width 9 height 10
click at [419, 213] on icon at bounding box center [415, 215] width 9 height 10
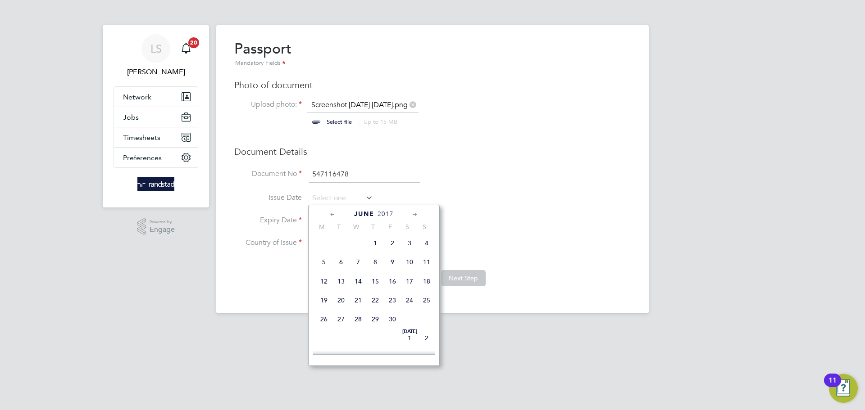
click at [406, 288] on span "17" at bounding box center [409, 281] width 17 height 17
type input "[DATE]"
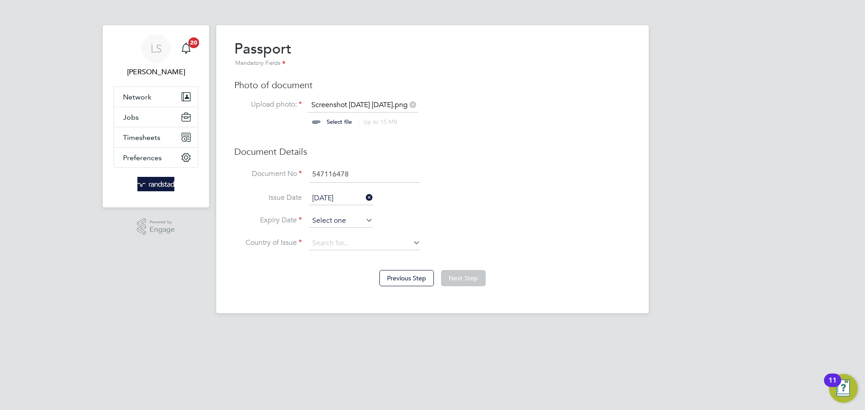
click at [319, 220] on input at bounding box center [341, 221] width 64 height 14
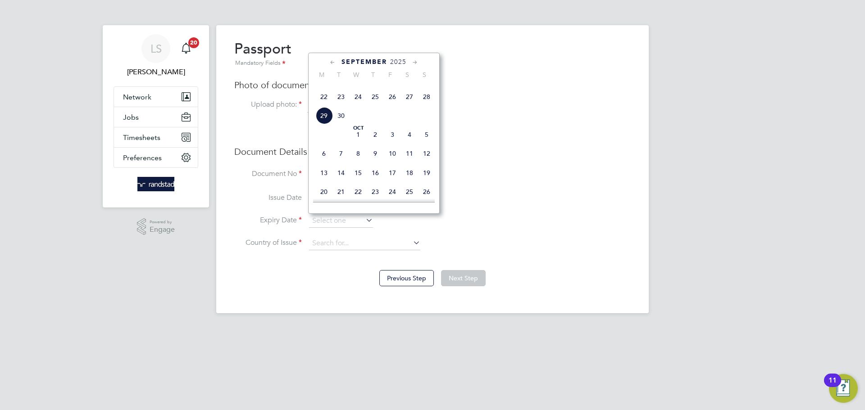
click at [396, 65] on span "2025" at bounding box center [398, 62] width 16 height 8
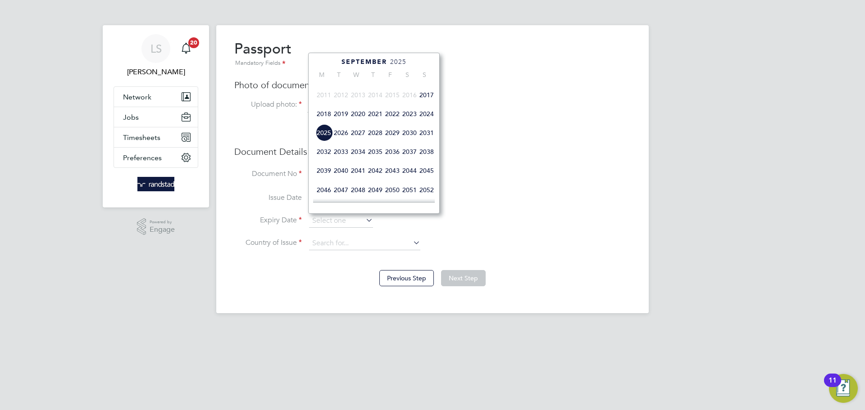
click at [362, 141] on span "2027" at bounding box center [358, 132] width 17 height 17
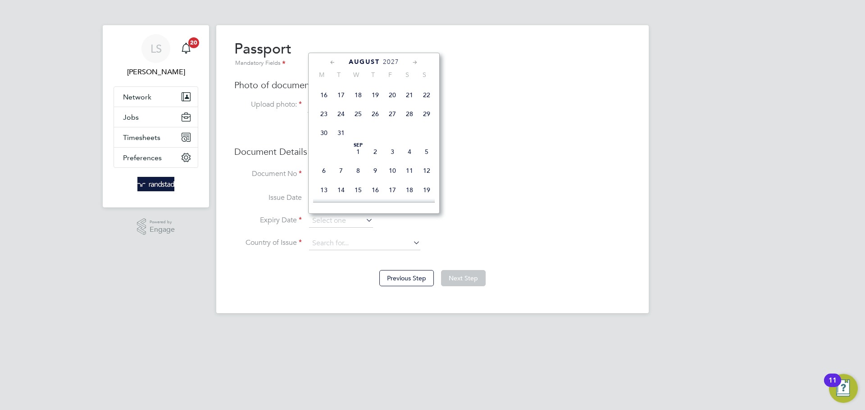
click at [326, 60] on div "August 2027" at bounding box center [374, 62] width 122 height 9
click at [328, 60] on div "August 2027" at bounding box center [374, 62] width 122 height 9
click at [331, 61] on icon at bounding box center [332, 63] width 9 height 10
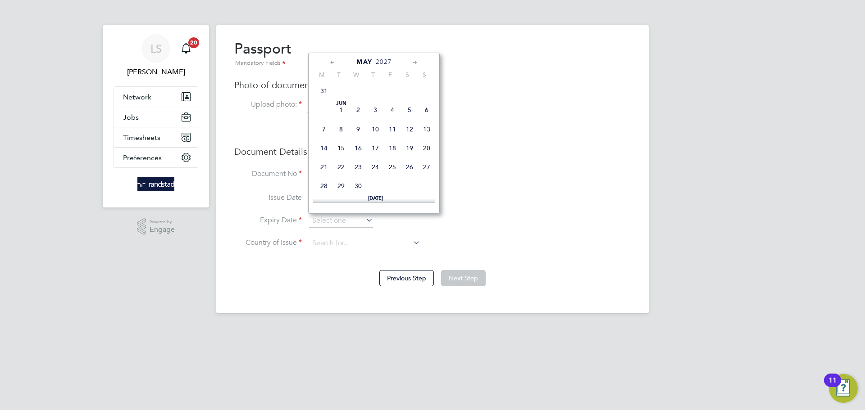
scroll to position [0, 0]
click at [416, 60] on icon at bounding box center [415, 63] width 9 height 10
click at [406, 93] on span "5" at bounding box center [409, 90] width 17 height 17
type input "[DATE]"
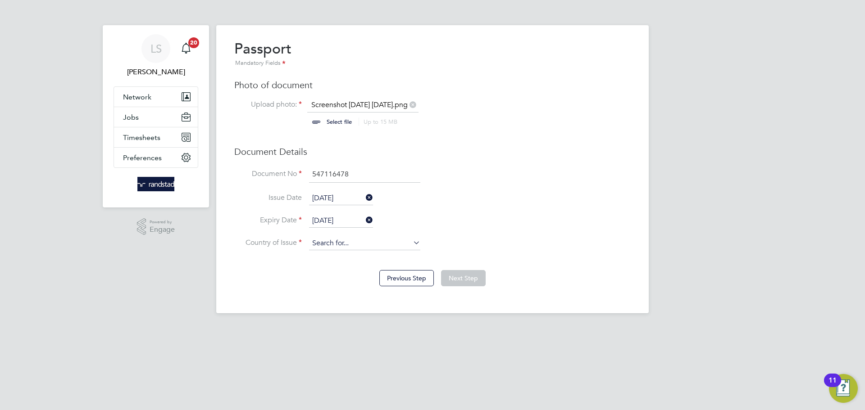
click at [335, 239] on input at bounding box center [364, 244] width 111 height 14
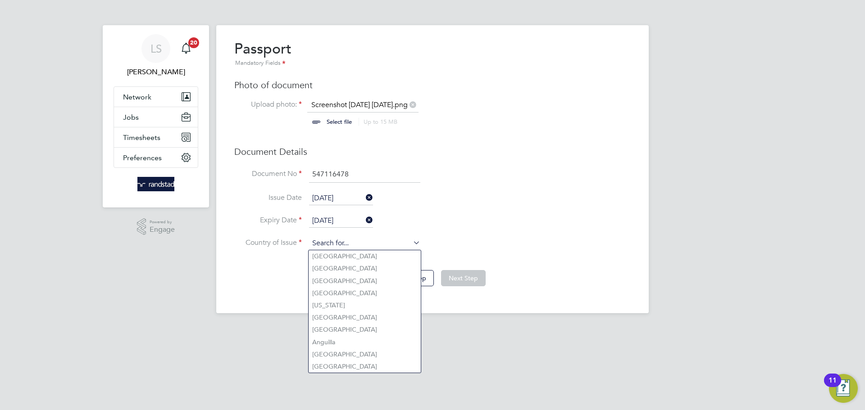
click at [341, 249] on input at bounding box center [364, 244] width 111 height 14
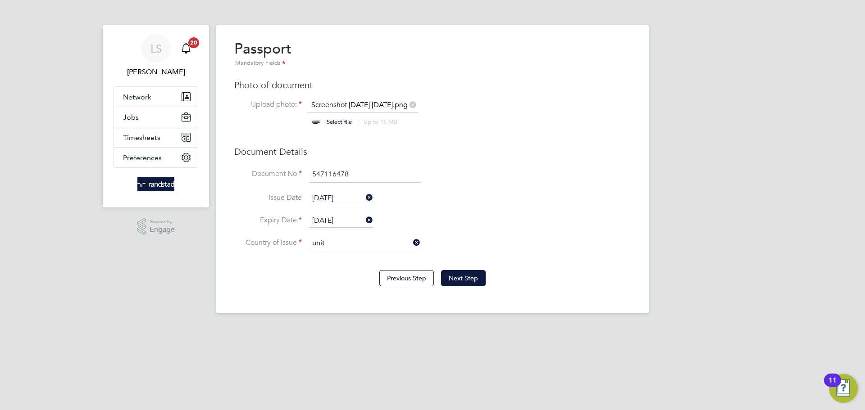
click at [337, 282] on li "Unit ed Kingdom" at bounding box center [373, 281] width 128 height 12
type input "[GEOGRAPHIC_DATA]"
click at [466, 280] on button "Next Step" at bounding box center [463, 278] width 45 height 16
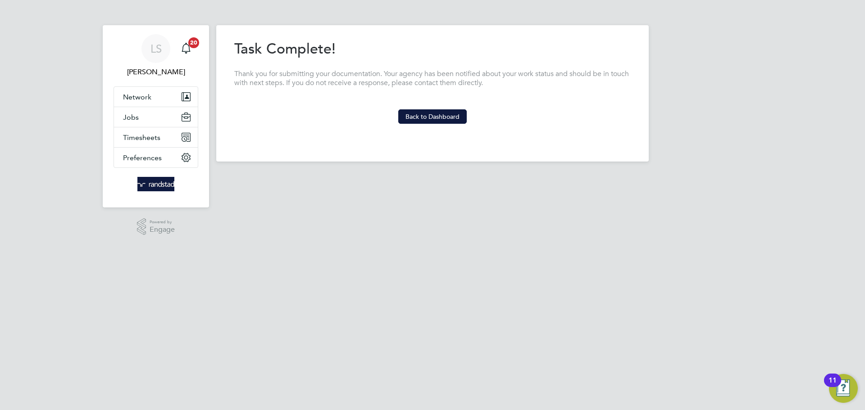
click at [433, 124] on div "Previous Step Next Step" at bounding box center [432, 134] width 396 height 20
click at [432, 119] on button "Back to Dashboard" at bounding box center [432, 116] width 68 height 14
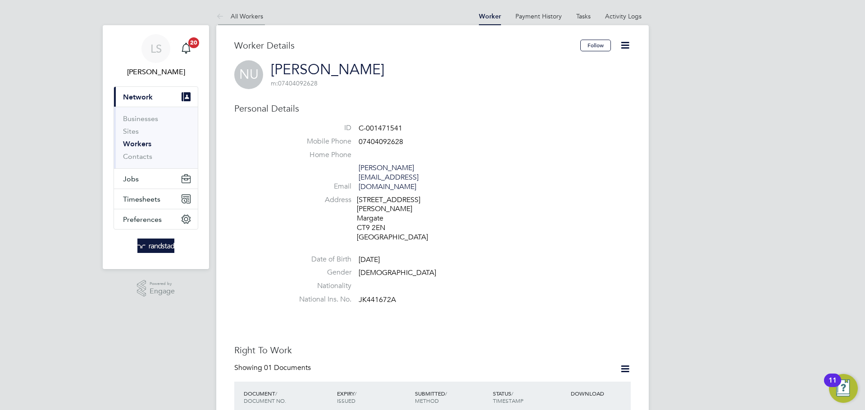
click at [232, 15] on link "All Workers" at bounding box center [239, 16] width 47 height 8
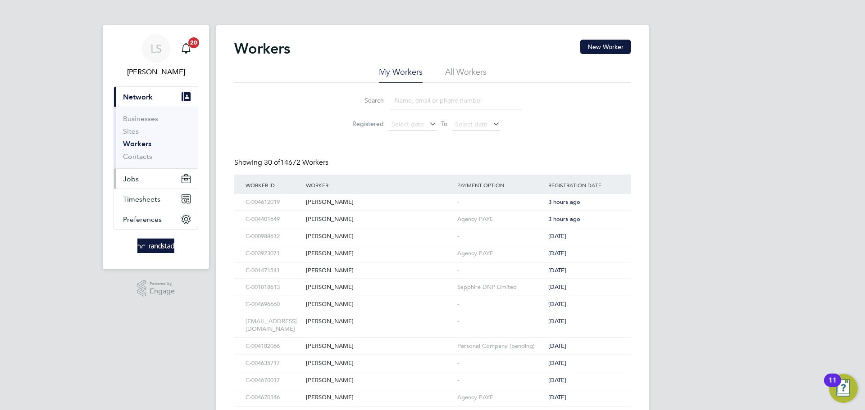
click at [137, 178] on span "Jobs" at bounding box center [131, 179] width 16 height 9
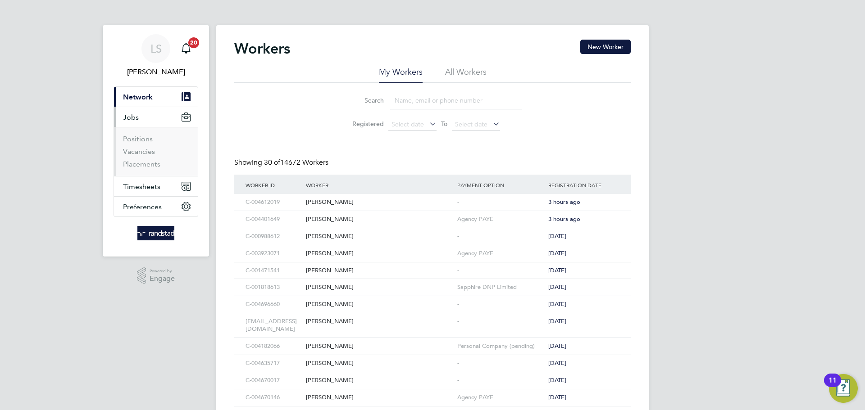
click at [127, 96] on span "Network" at bounding box center [138, 97] width 30 height 9
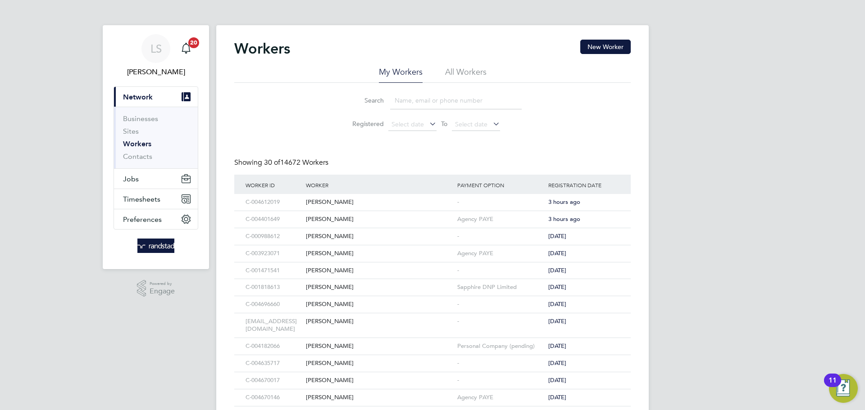
click at [426, 102] on input at bounding box center [456, 101] width 132 height 18
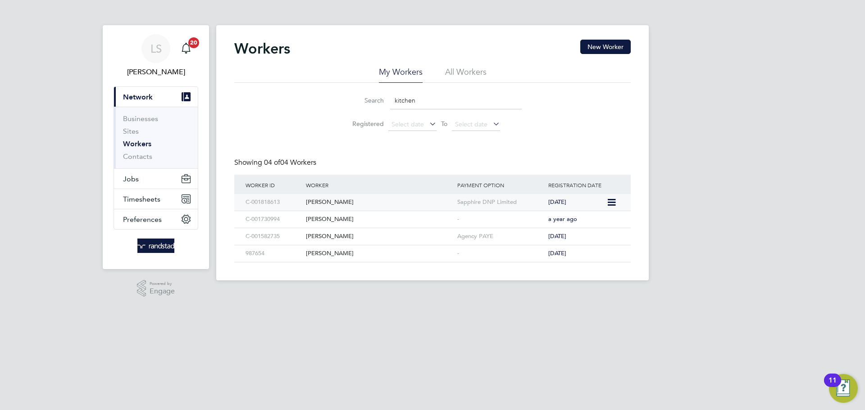
type input "kitchen"
click at [413, 208] on div "George Kitchen" at bounding box center [379, 202] width 151 height 17
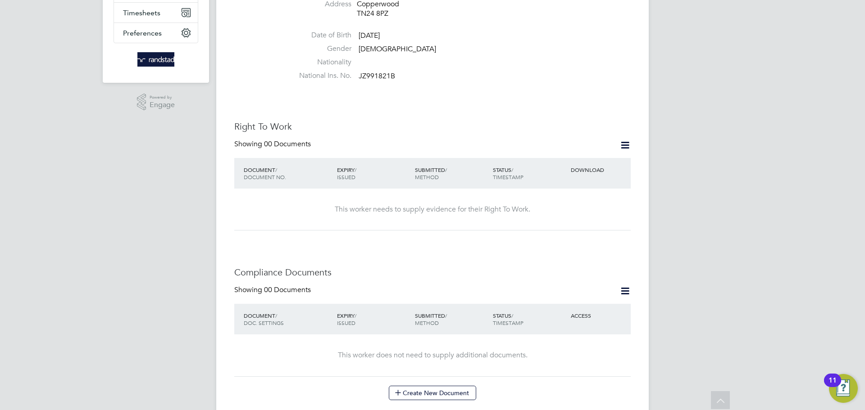
scroll to position [220, 0]
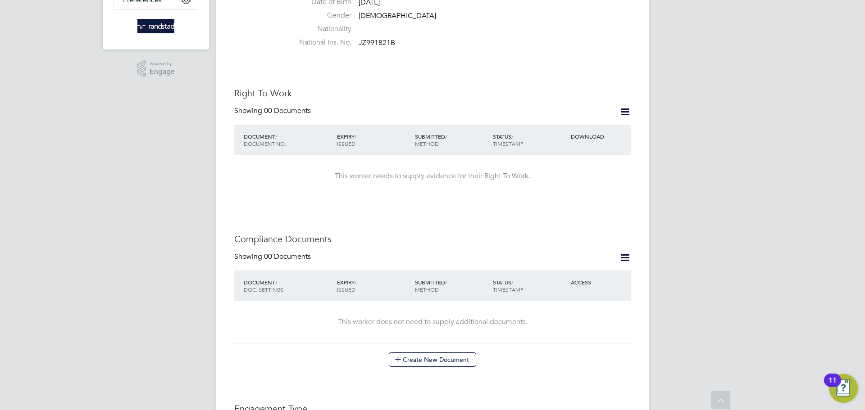
click at [632, 105] on div "Worker Details Unfollow GK [PERSON_NAME] m: 07393 192 003 Personal Details ID C…" at bounding box center [432, 278] width 432 height 947
click at [624, 106] on icon at bounding box center [624, 111] width 11 height 11
click at [578, 120] on li "Add Right To Work Document" at bounding box center [575, 124] width 109 height 13
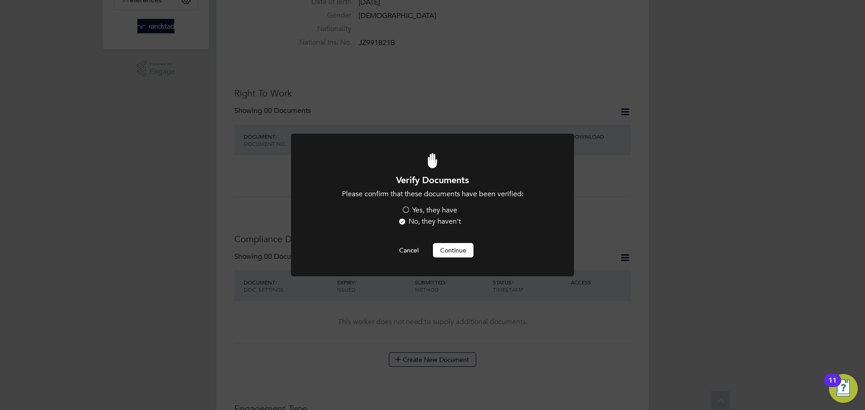
scroll to position [0, 0]
click at [428, 212] on label "Yes, they have" at bounding box center [429, 210] width 56 height 9
click at [0, 0] on input "Yes, they have" at bounding box center [0, 0] width 0 height 0
click at [449, 251] on button "Continue" at bounding box center [453, 250] width 41 height 14
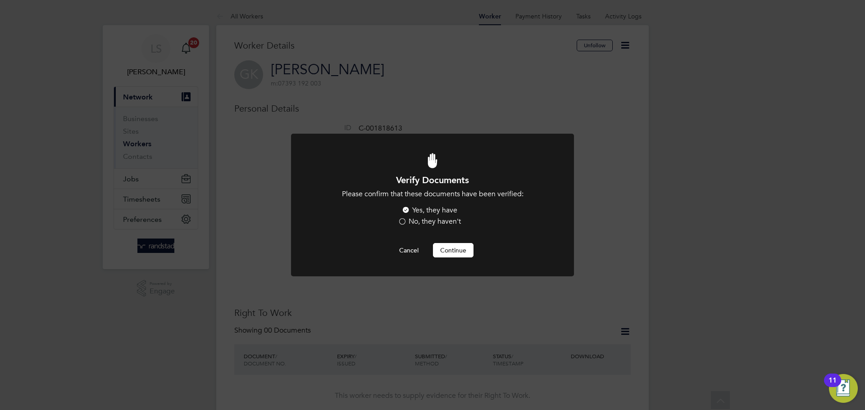
scroll to position [220, 0]
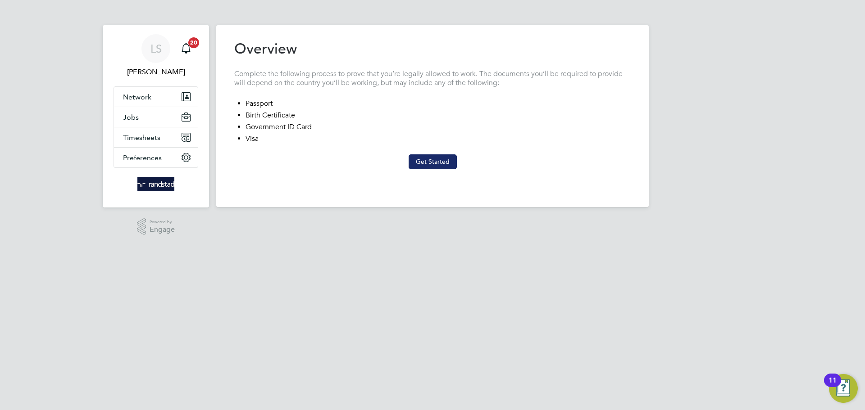
click at [428, 161] on button "Get Started" at bounding box center [433, 162] width 48 height 14
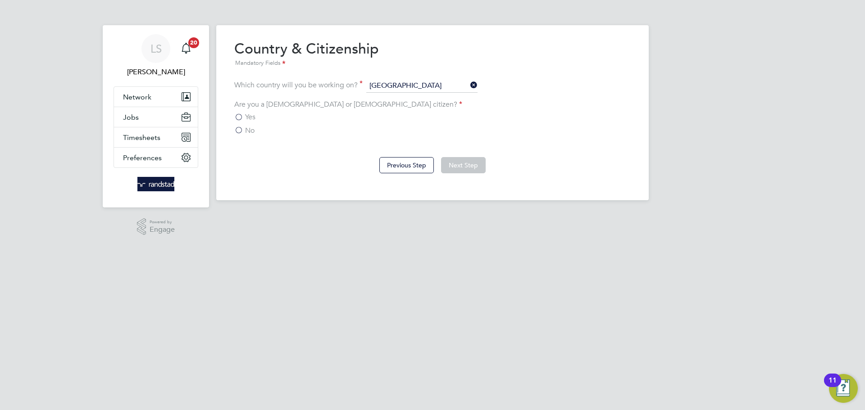
click at [246, 115] on span "Yes" at bounding box center [250, 117] width 10 height 9
click at [0, 0] on input "Yes" at bounding box center [0, 0] width 0 height 0
click at [440, 156] on div "Previous Step Next Step" at bounding box center [432, 164] width 396 height 36
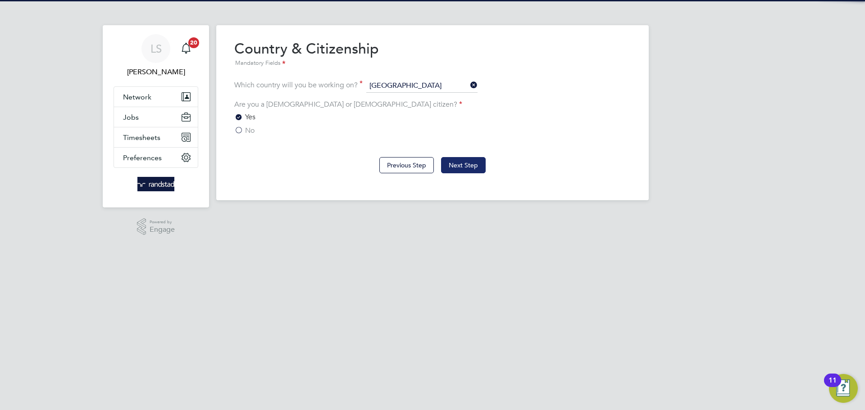
click at [444, 161] on button "Next Step" at bounding box center [463, 165] width 45 height 16
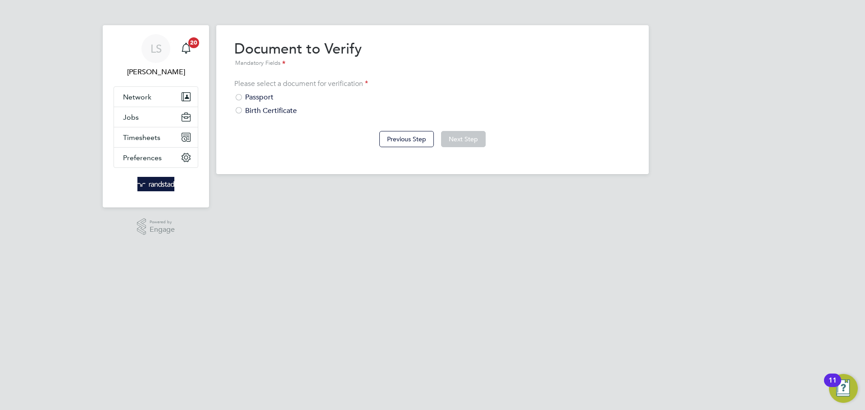
click at [248, 100] on div "Passport" at bounding box center [432, 97] width 396 height 9
click at [443, 135] on button "Next Step" at bounding box center [463, 139] width 45 height 16
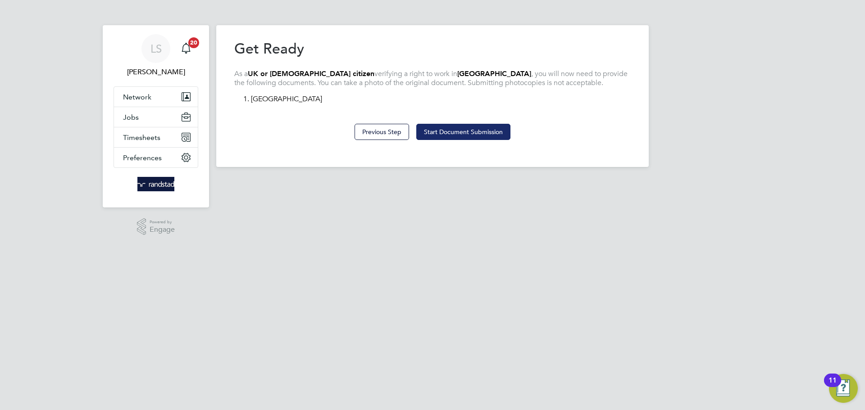
click at [489, 131] on button "Start Document Submission" at bounding box center [463, 132] width 94 height 16
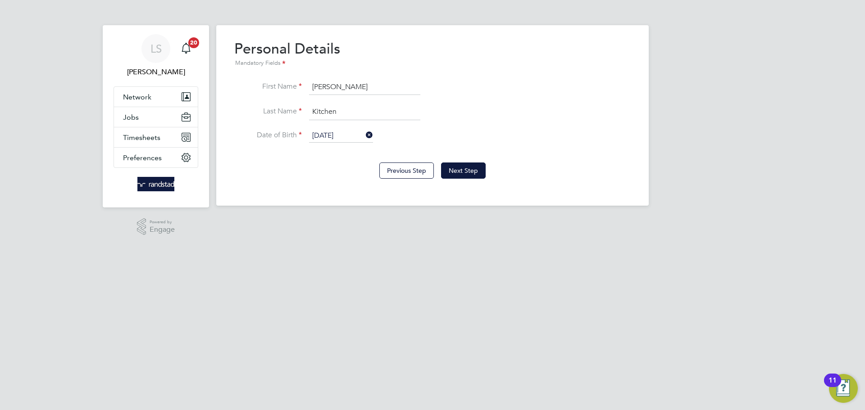
click at [458, 159] on div "Previous Step Next Step" at bounding box center [432, 170] width 396 height 36
click at [459, 161] on div "Previous Step Next Step" at bounding box center [432, 170] width 396 height 36
click at [456, 168] on button "Next Step" at bounding box center [463, 171] width 45 height 16
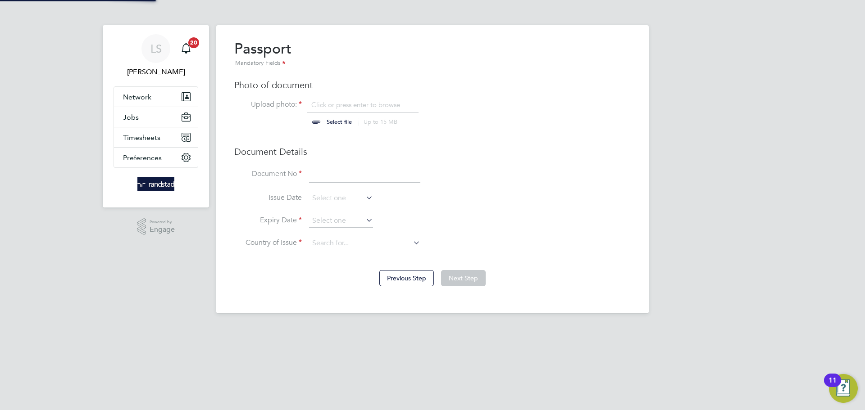
scroll to position [12, 112]
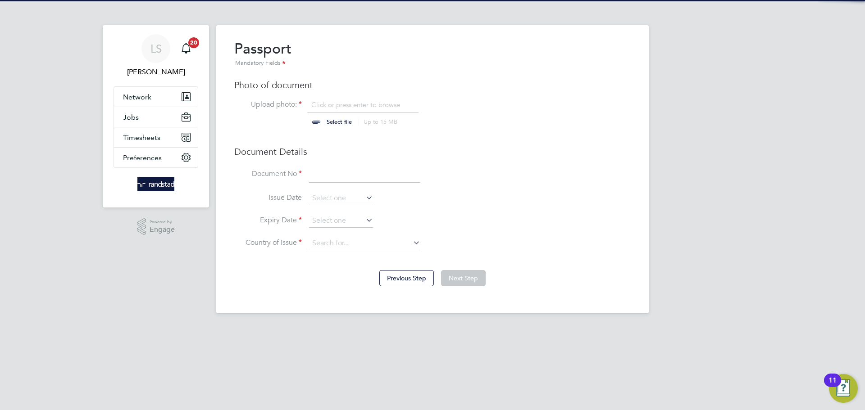
click at [351, 105] on input "file" at bounding box center [347, 113] width 141 height 27
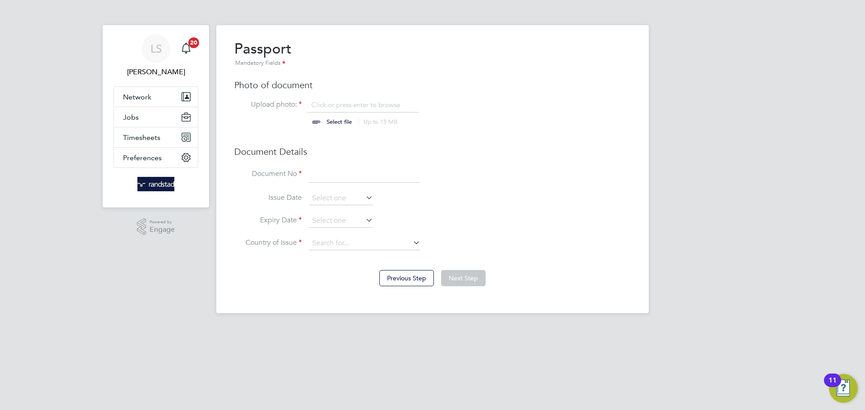
type input "C:\fakepath\Screenshot [DATE] [DATE].png"
click at [336, 179] on input at bounding box center [364, 175] width 111 height 16
type input "558380275"
click at [334, 202] on input at bounding box center [341, 199] width 64 height 14
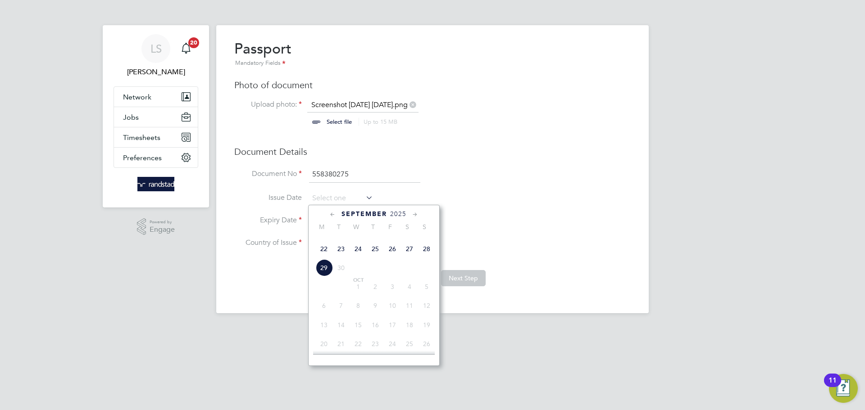
click at [402, 212] on span "2025" at bounding box center [398, 214] width 16 height 8
click at [343, 279] on span "2019" at bounding box center [340, 270] width 17 height 17
click at [328, 216] on icon at bounding box center [332, 215] width 9 height 10
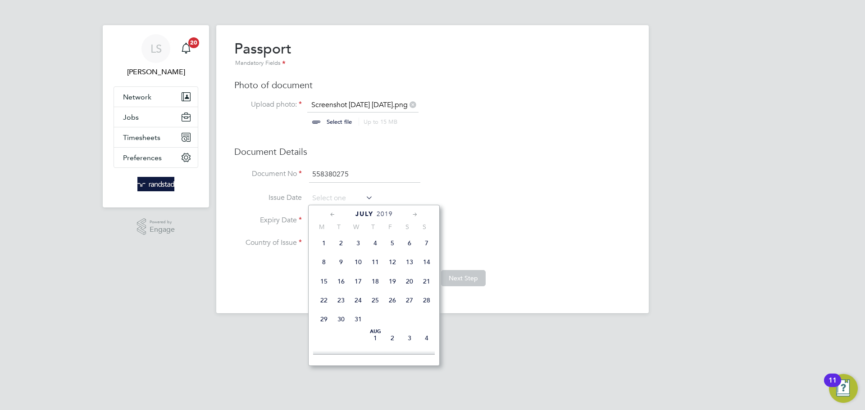
click at [328, 216] on icon at bounding box center [332, 215] width 9 height 10
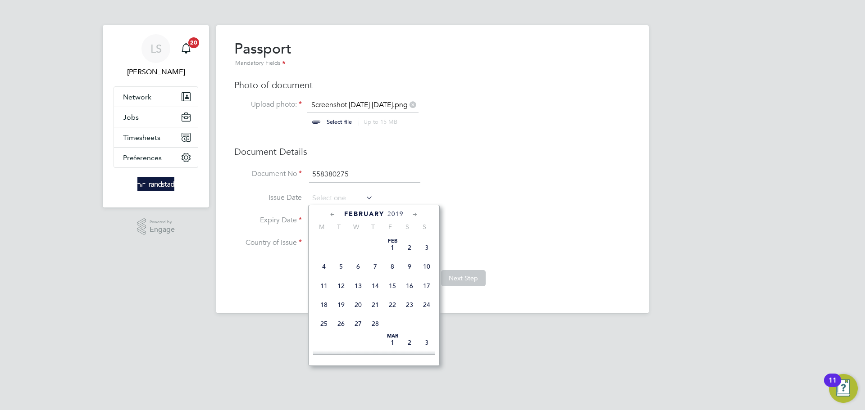
click at [328, 216] on icon at bounding box center [332, 215] width 9 height 10
click at [358, 291] on span "16" at bounding box center [358, 286] width 17 height 17
type input "[DATE]"
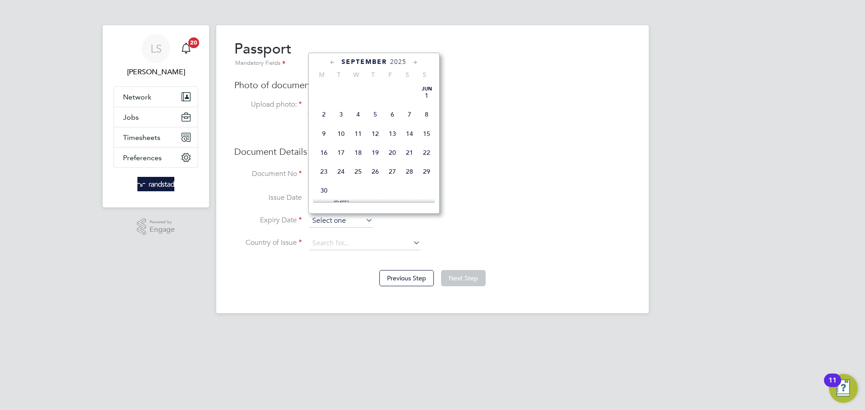
click at [330, 224] on input at bounding box center [341, 221] width 64 height 14
click at [397, 63] on span "2025" at bounding box center [398, 62] width 16 height 8
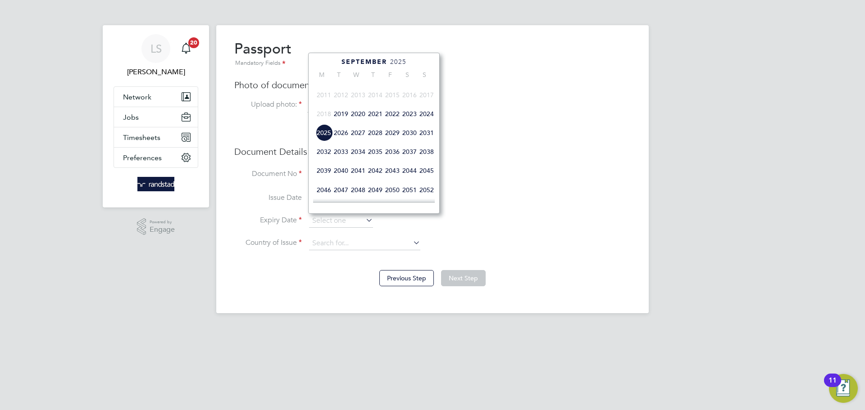
click at [396, 141] on span "2029" at bounding box center [392, 132] width 17 height 17
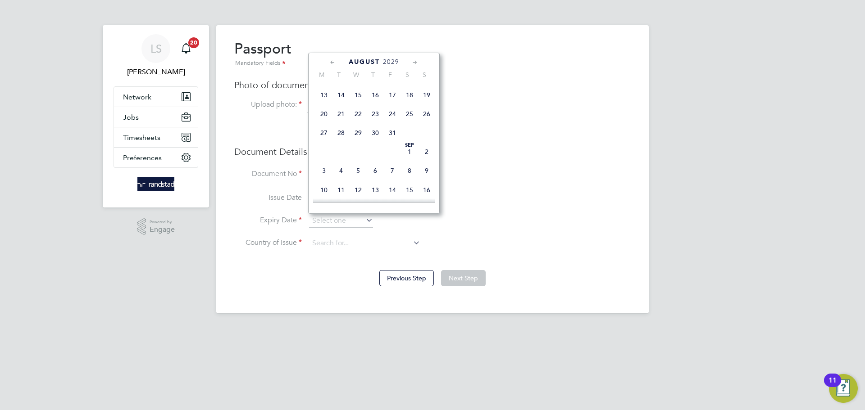
click at [331, 62] on icon at bounding box center [332, 63] width 9 height 10
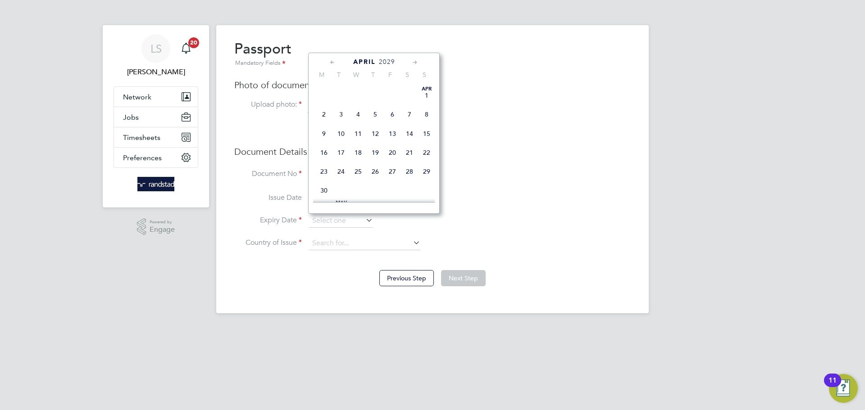
click at [331, 62] on icon at bounding box center [332, 63] width 9 height 10
click at [346, 136] on span "16" at bounding box center [340, 133] width 17 height 17
type input "16 Jan 2029"
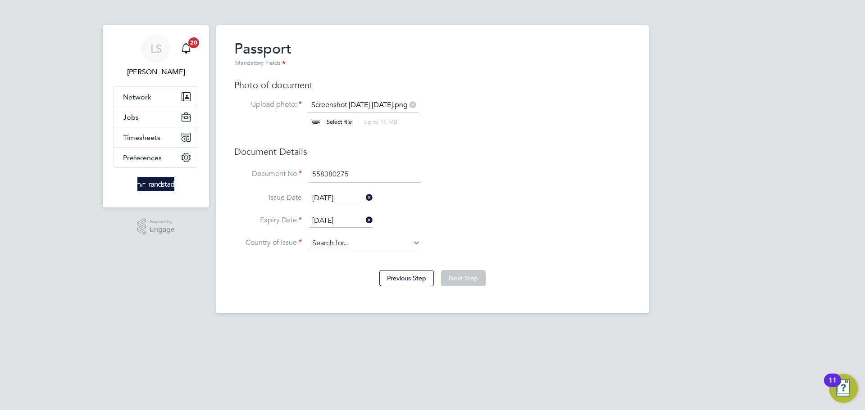
click at [317, 242] on input at bounding box center [364, 244] width 111 height 14
click at [319, 257] on b "United" at bounding box center [322, 257] width 20 height 8
type input "[GEOGRAPHIC_DATA]"
click at [459, 277] on button "Next Step" at bounding box center [463, 278] width 45 height 16
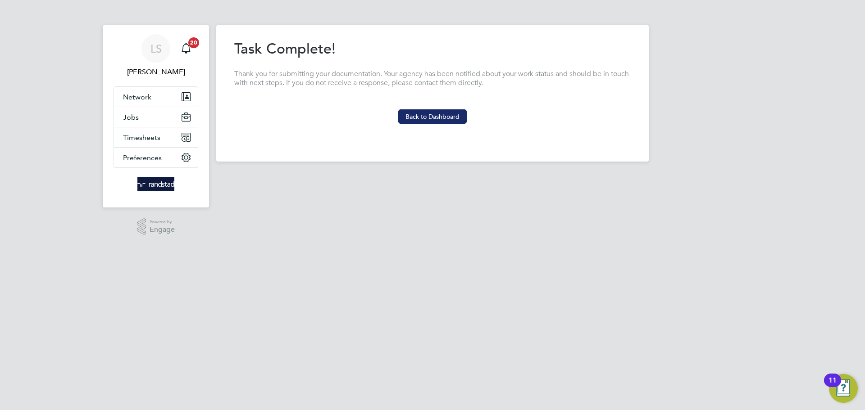
click at [418, 120] on button "Back to Dashboard" at bounding box center [432, 116] width 68 height 14
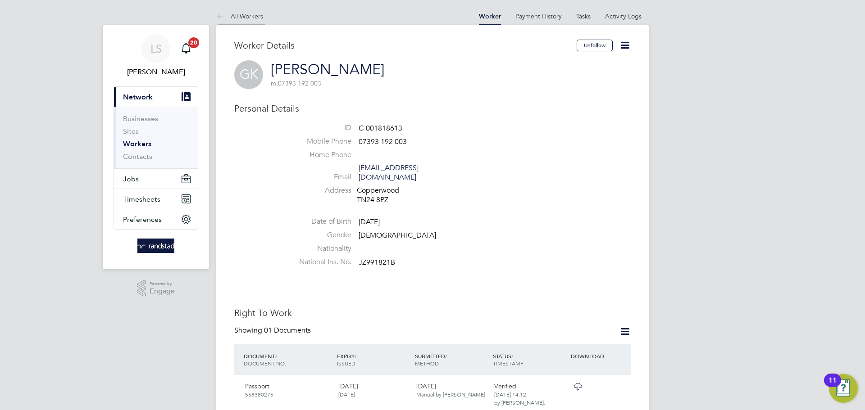
click at [232, 14] on link "All Workers" at bounding box center [239, 16] width 47 height 8
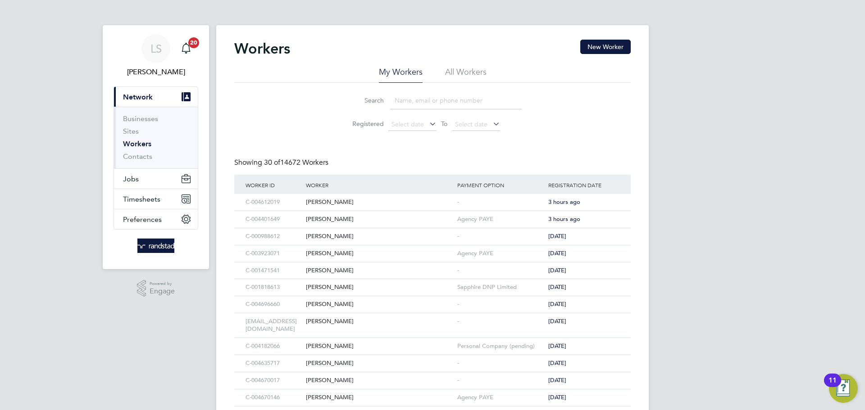
click at [413, 101] on input at bounding box center [456, 101] width 132 height 18
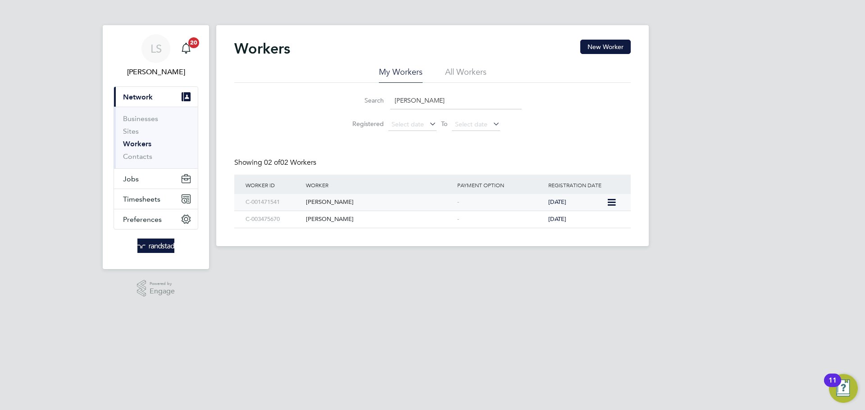
type input "ugwu"
click at [460, 209] on div "-" at bounding box center [500, 202] width 91 height 17
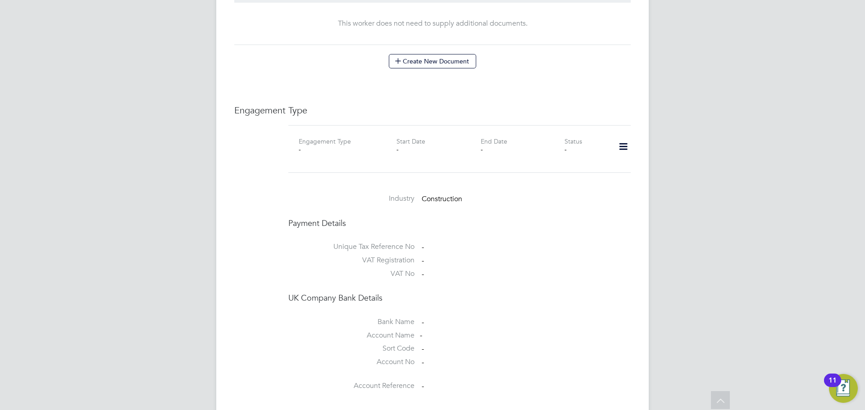
scroll to position [564, 0]
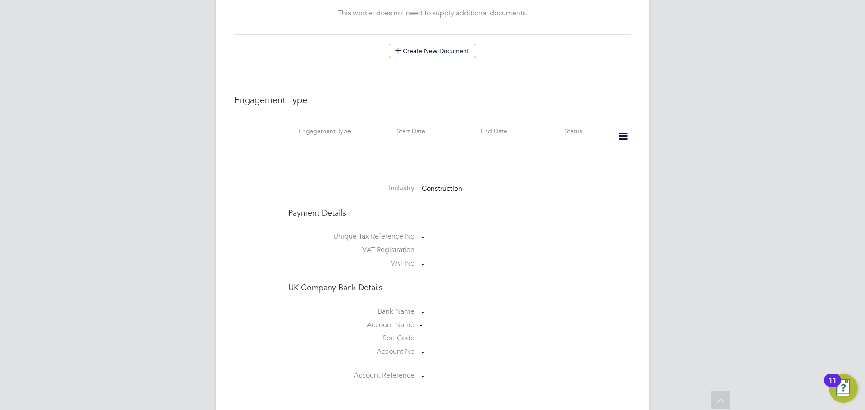
click at [620, 126] on icon at bounding box center [623, 136] width 16 height 21
click at [564, 148] on li "Add Engagement Type" at bounding box center [577, 147] width 102 height 13
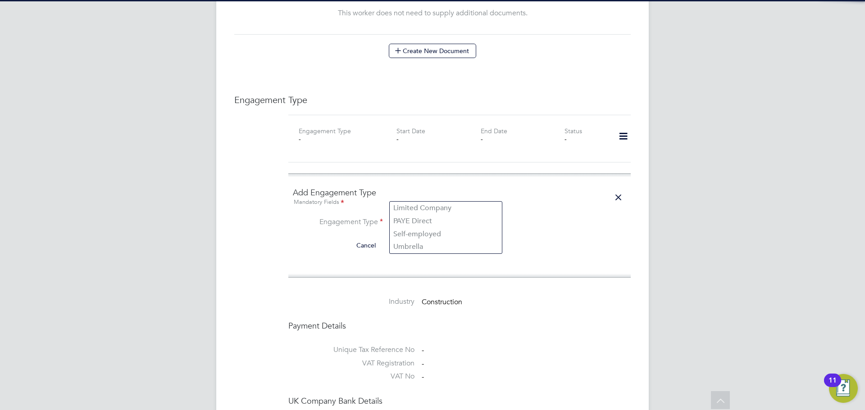
click at [410, 202] on div "All Workers Worker Payment History Tasks Activity Logs Worker Payment History T…" at bounding box center [432, 72] width 432 height 1257
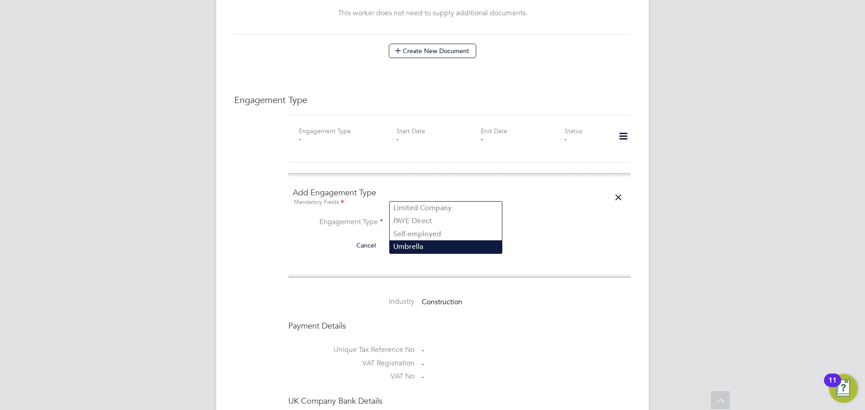
click at [424, 241] on li "Umbrella" at bounding box center [446, 247] width 112 height 13
type input "Umbrella"
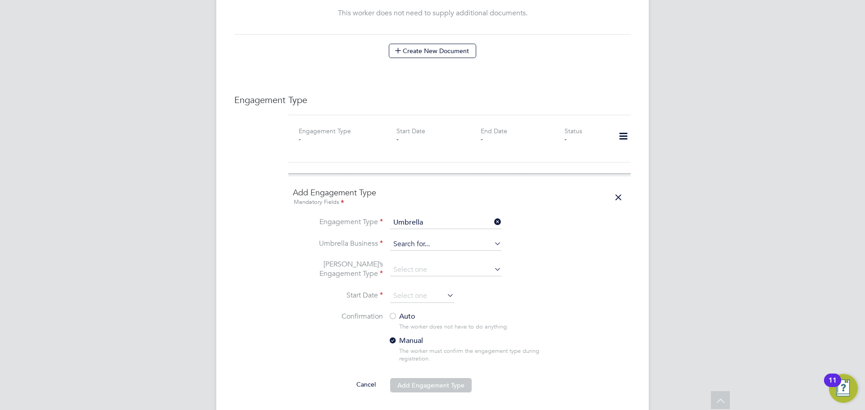
click at [407, 238] on input at bounding box center [445, 244] width 111 height 13
click at [433, 232] on li "[PERSON_NAME] hire DNP Limited" at bounding box center [451, 229] width 123 height 13
type input "Sapphire DNP Limited"
click at [427, 264] on input at bounding box center [445, 270] width 111 height 13
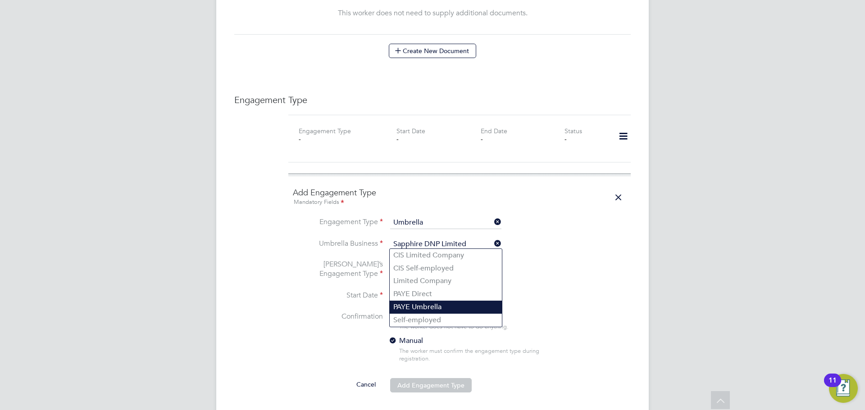
click at [429, 306] on li "PAYE Umbrella" at bounding box center [446, 307] width 112 height 13
type input "PAYE Umbrella"
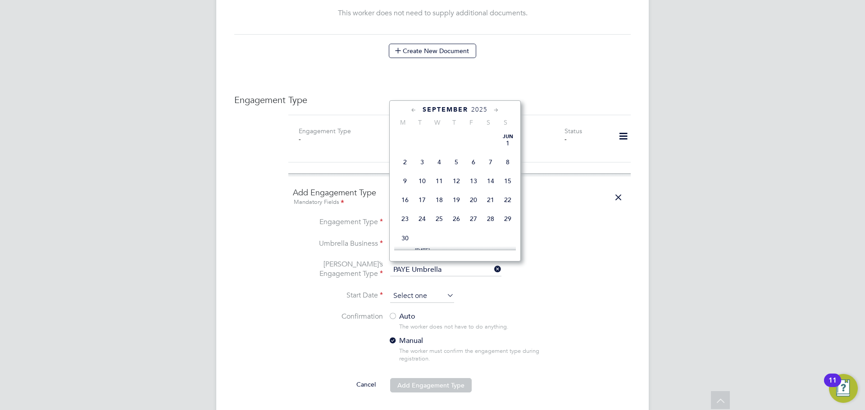
click at [414, 290] on input at bounding box center [422, 297] width 64 height 14
click at [425, 153] on span "23" at bounding box center [422, 144] width 17 height 17
type input "[DATE]"
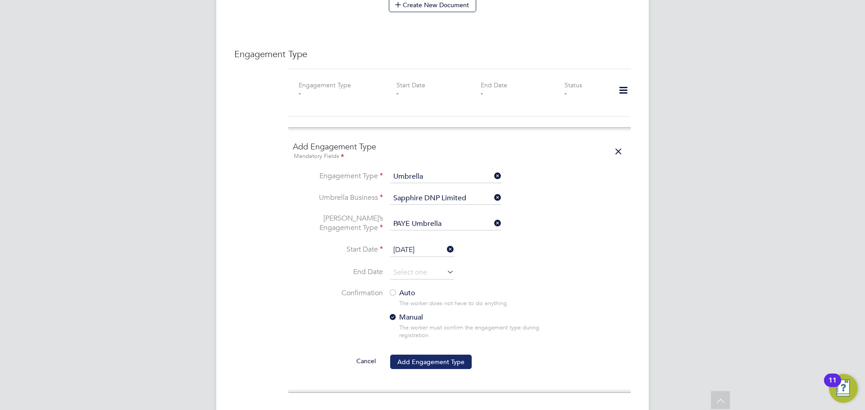
scroll to position [611, 0]
click at [421, 353] on button "Add Engagement Type" at bounding box center [431, 360] width 82 height 14
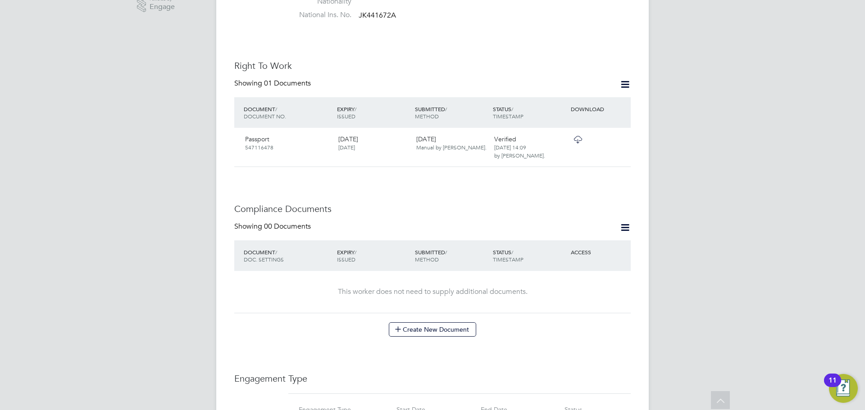
scroll to position [0, 0]
